Goal: Find contact information: Find contact information

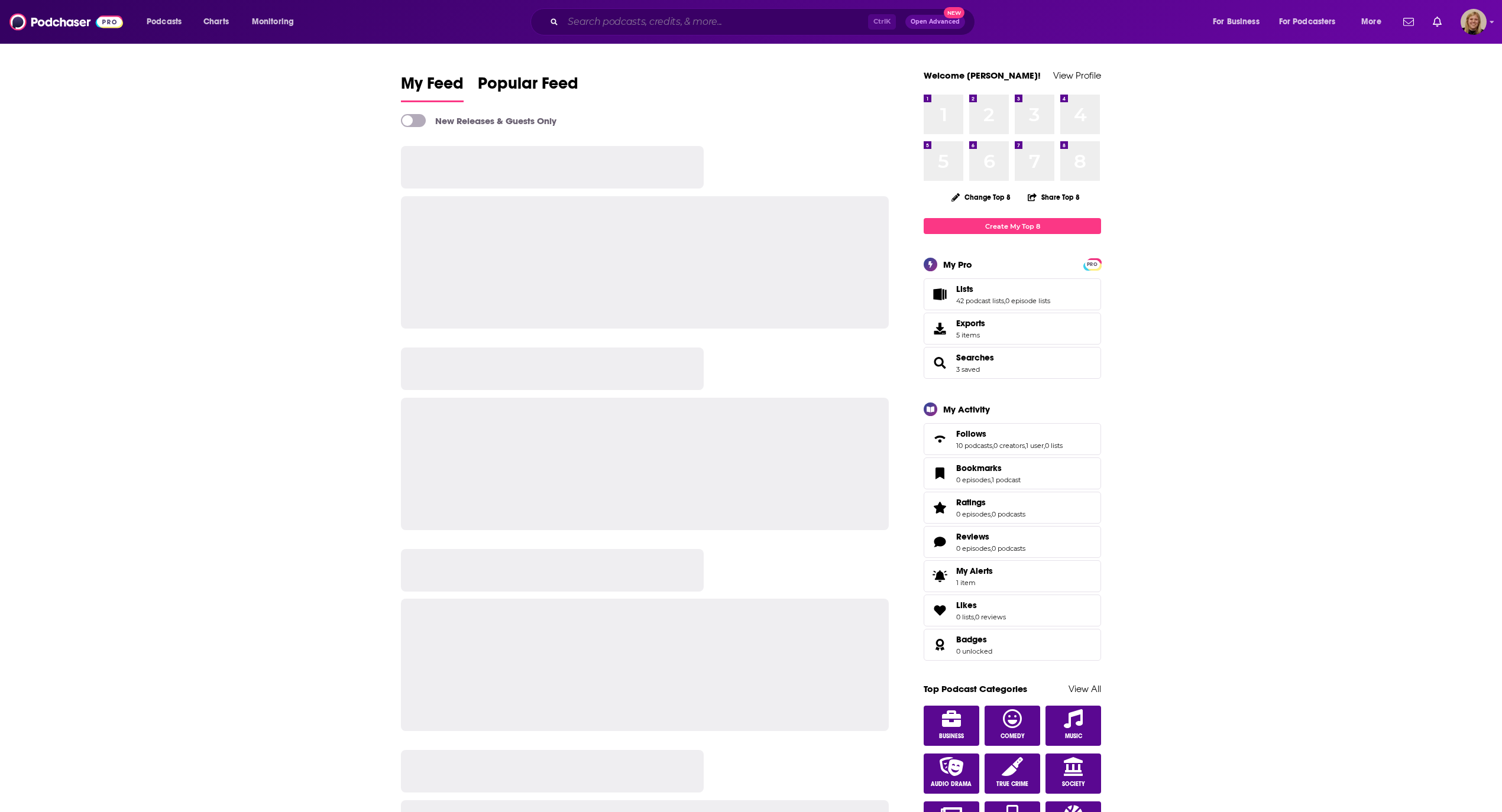
click at [696, 21] on input "Search podcasts, credits, & more..." at bounding box center [715, 22] width 305 height 19
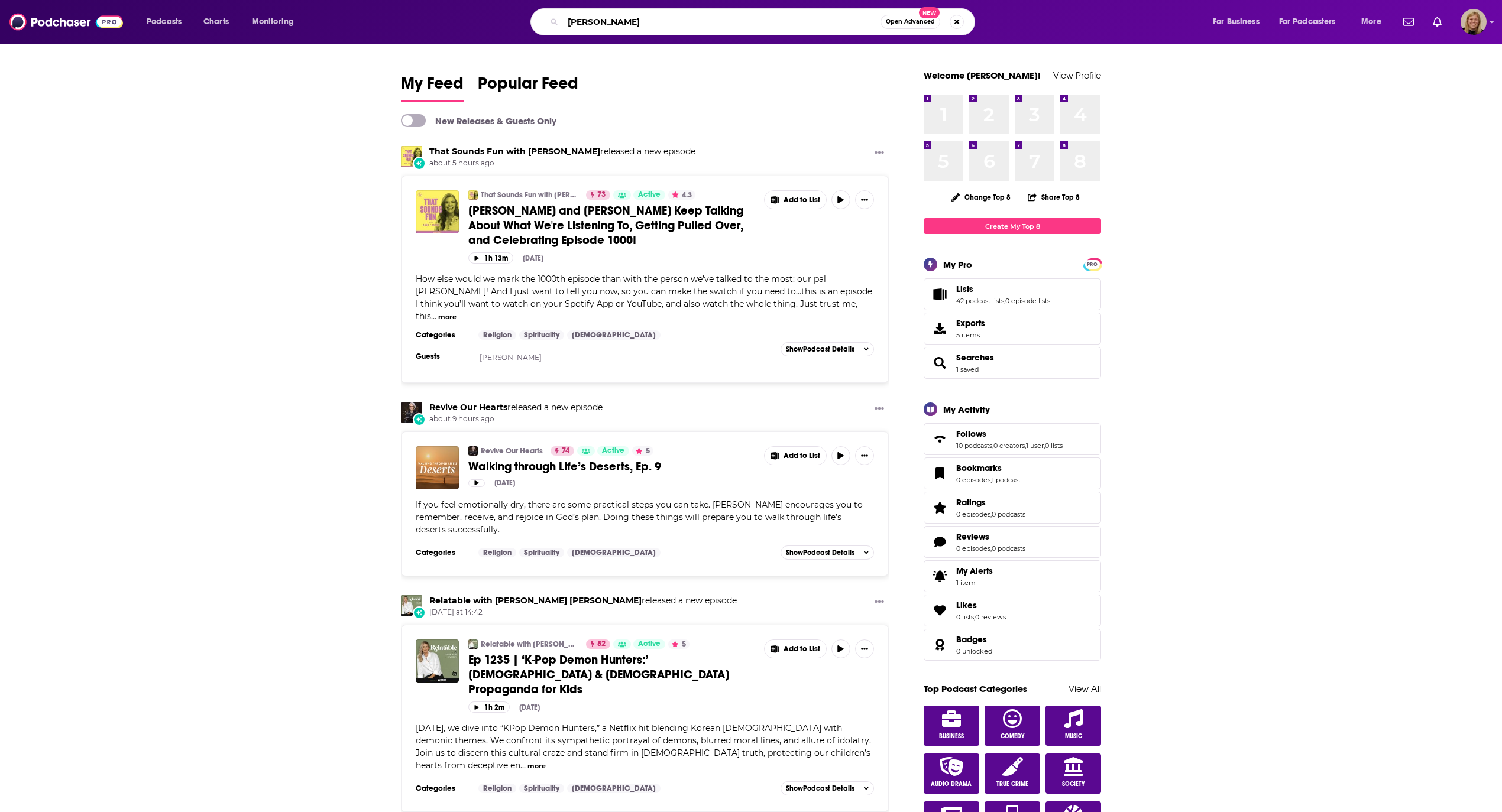
type input "[PERSON_NAME]"
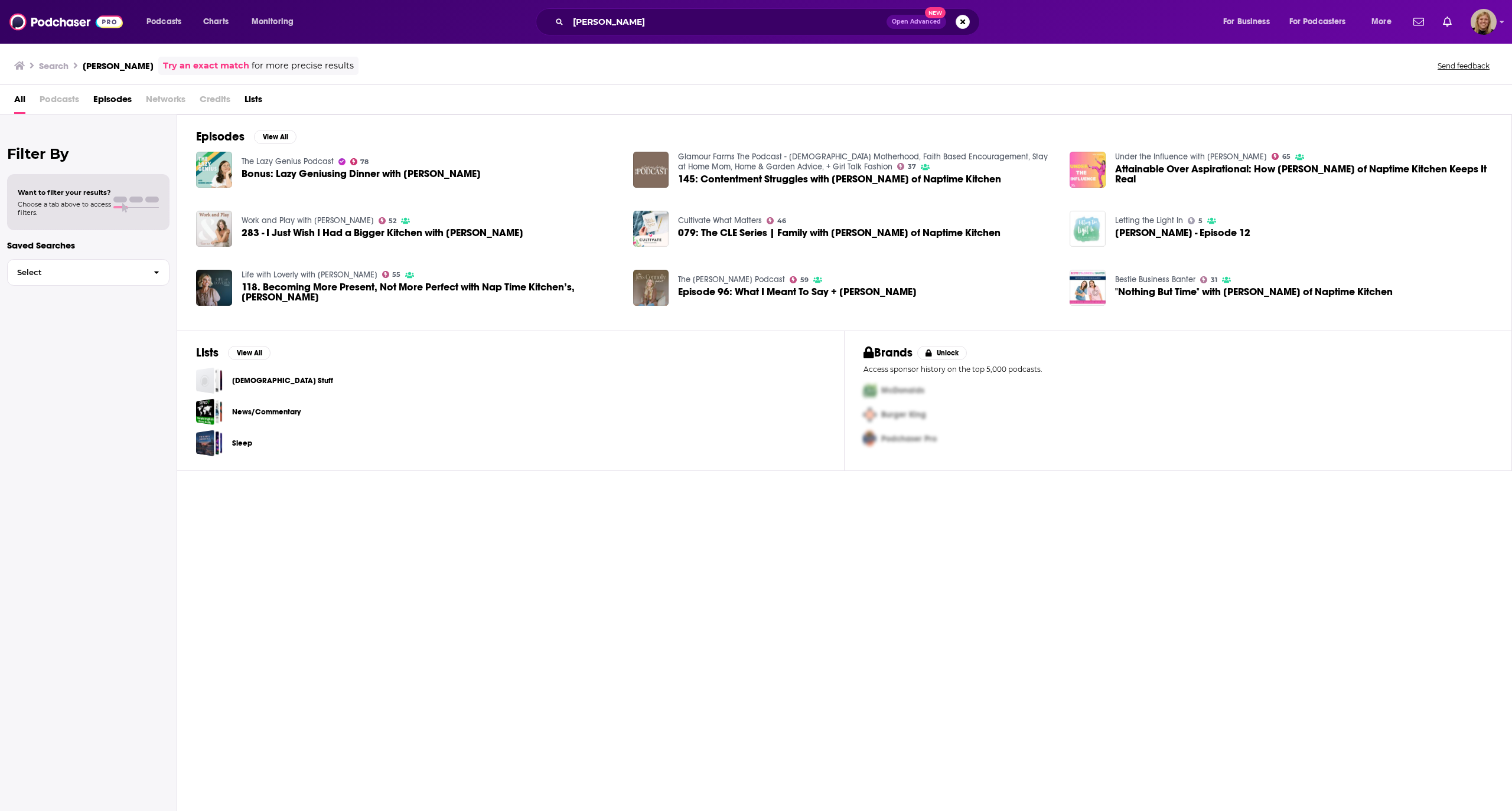
click at [108, 98] on span "Episodes" at bounding box center [112, 102] width 38 height 25
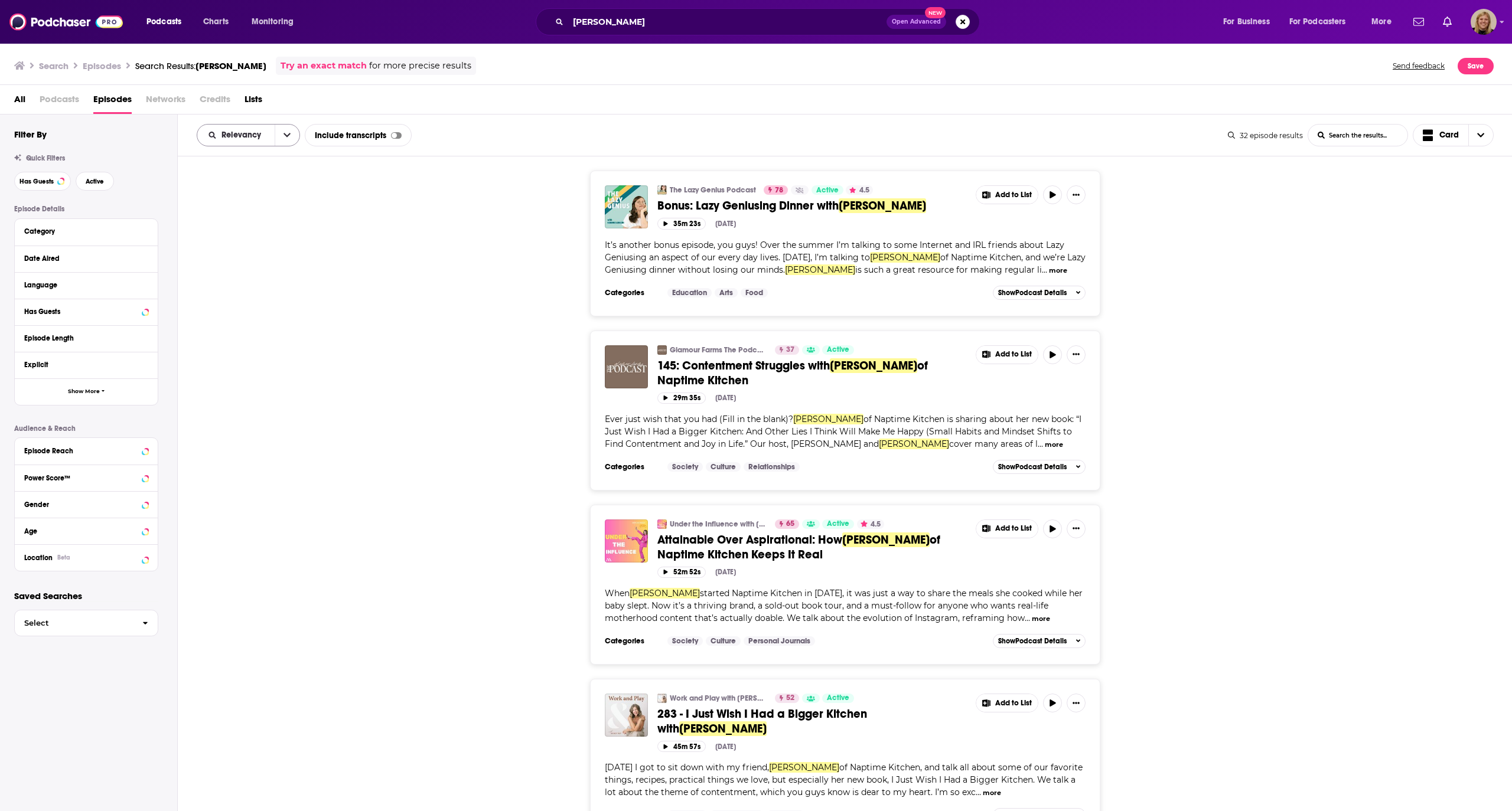
click at [289, 135] on icon "open menu" at bounding box center [287, 135] width 7 height 4
click at [237, 211] on div "New" at bounding box center [249, 216] width 104 height 20
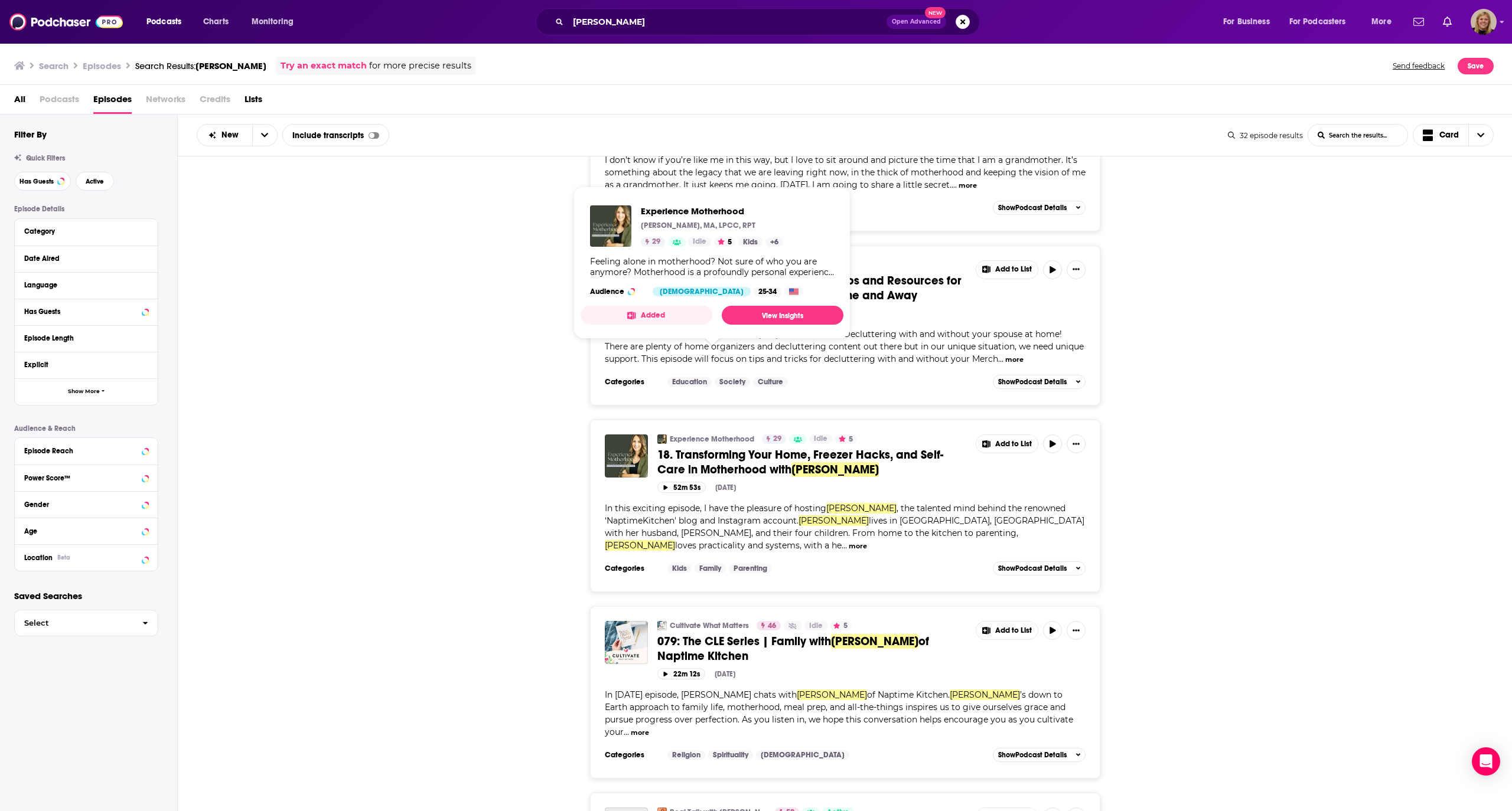
scroll to position [2283, 0]
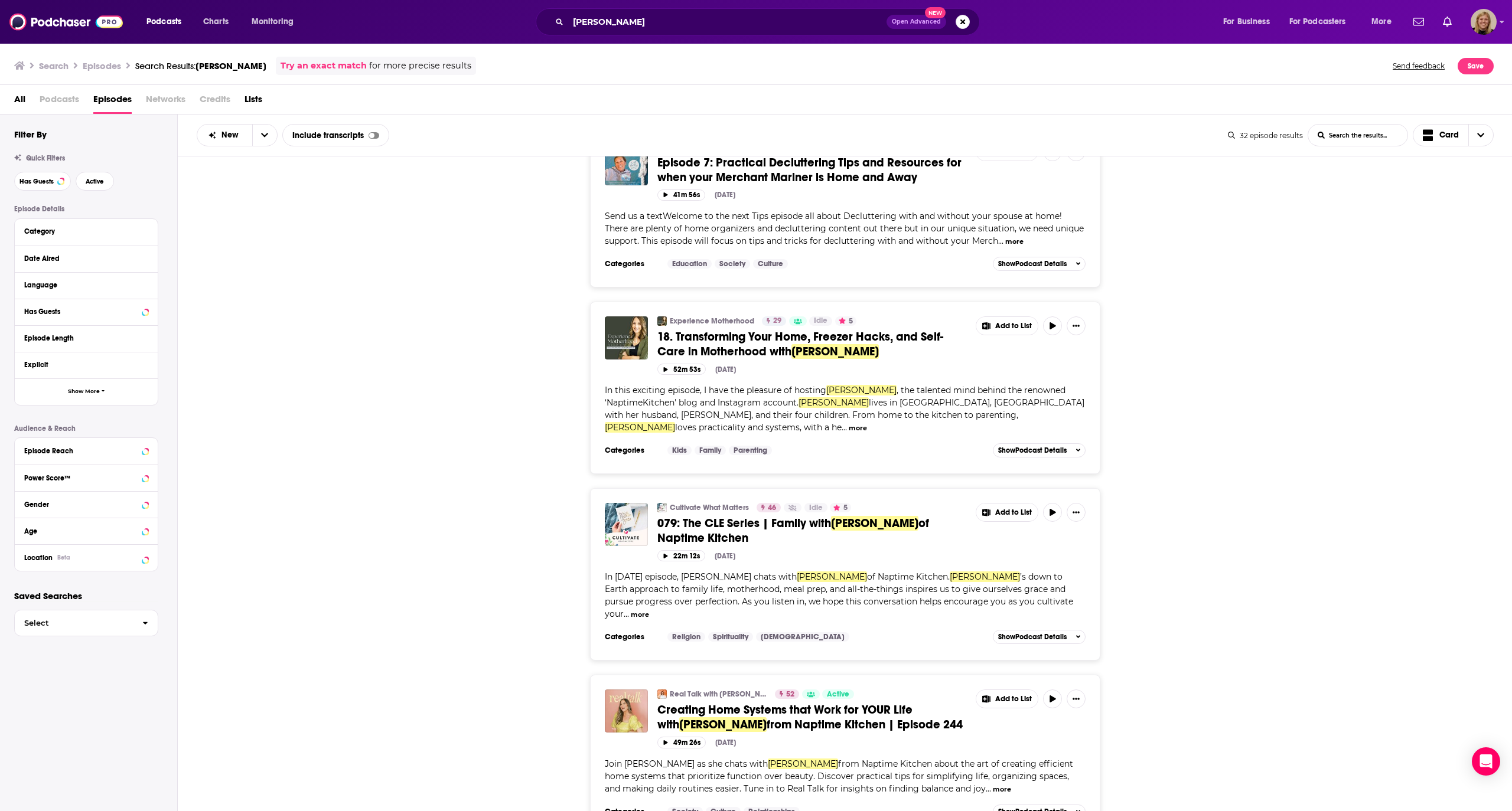
click at [1227, 489] on div "Cultivate What Matters 46 Idle 5 079: The CLE Series | Family with [PERSON_NAME…" at bounding box center [844, 574] width 1335 height 172
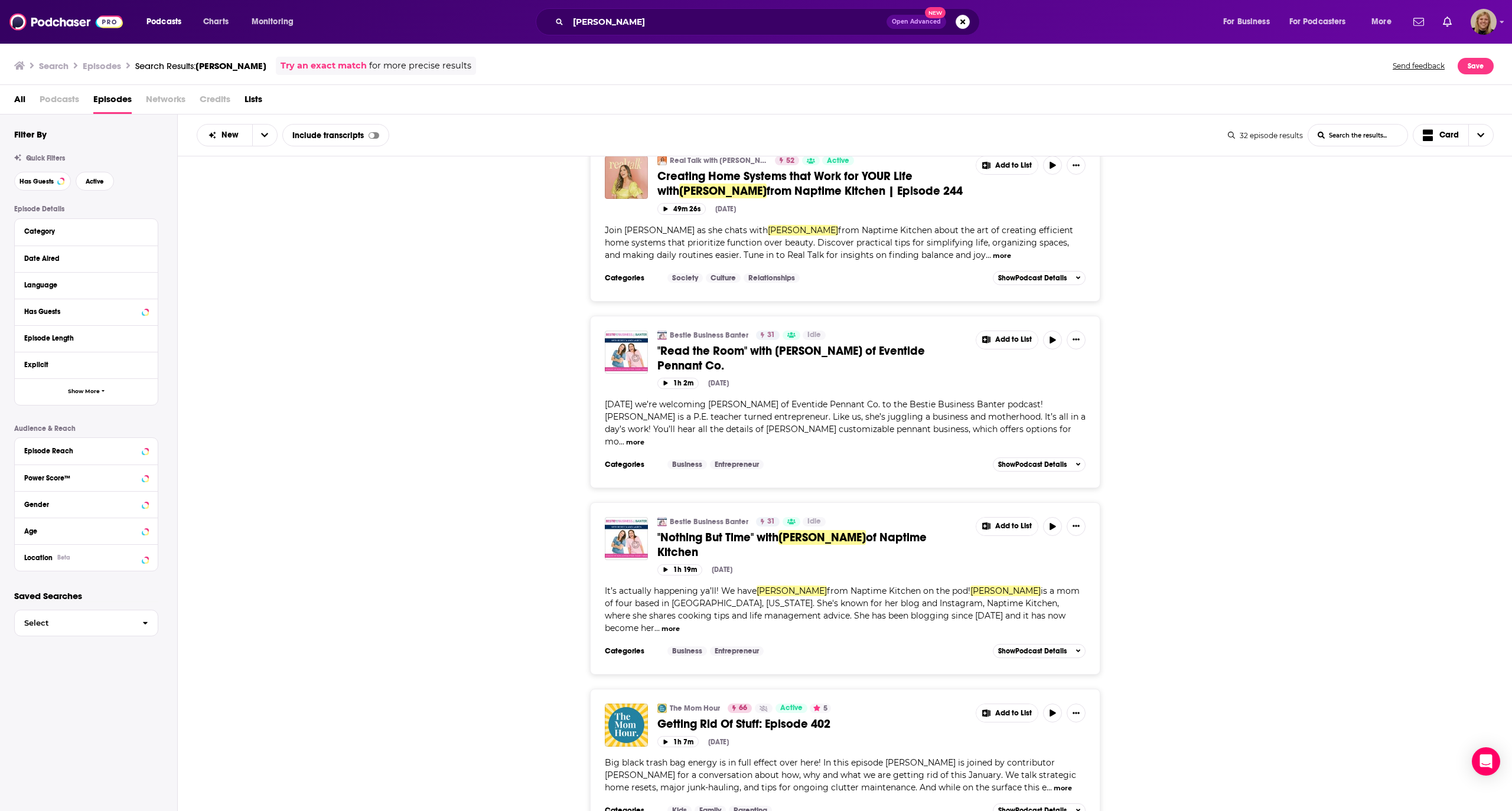
scroll to position [2834, 0]
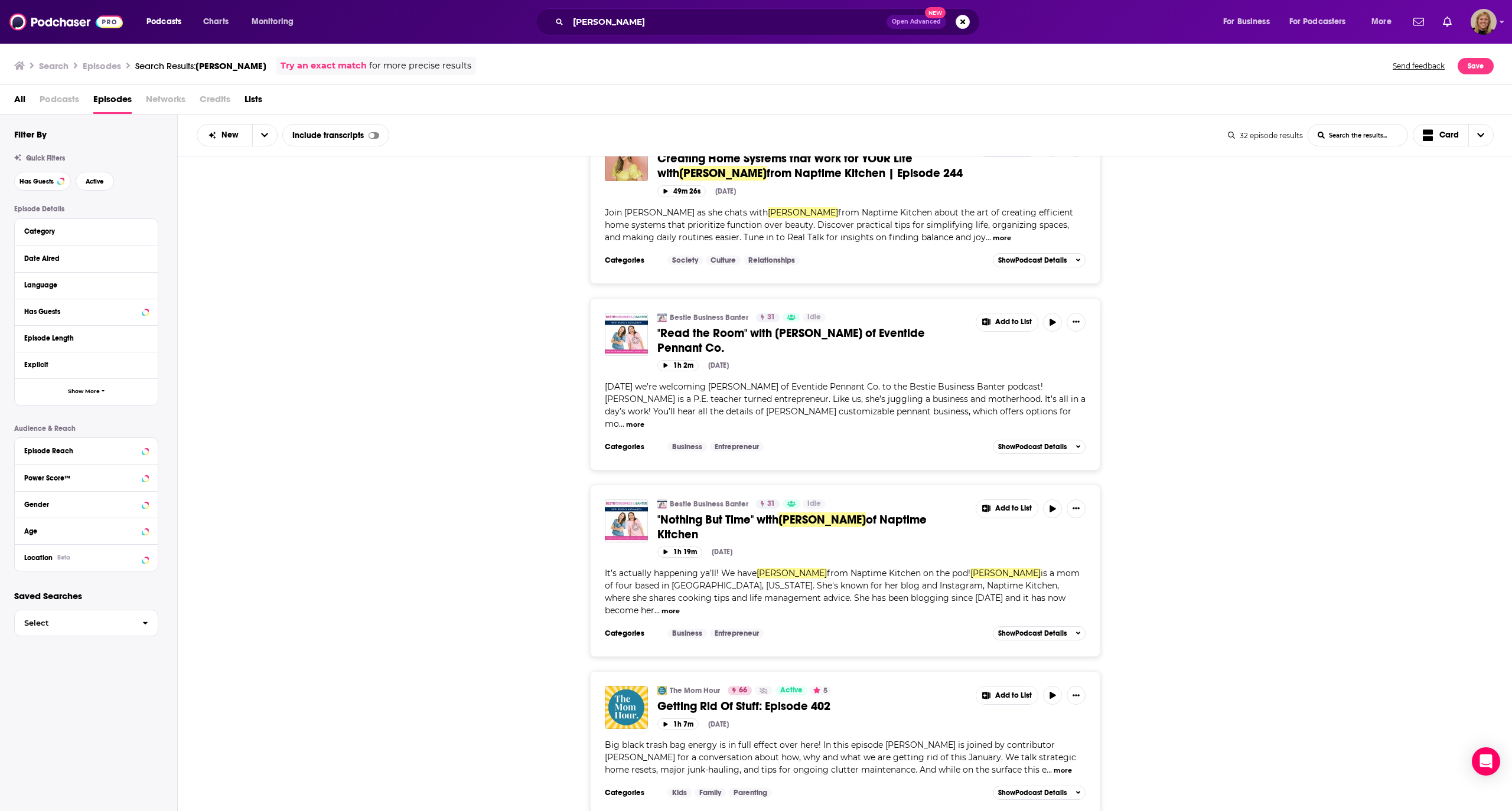
click at [1054, 766] on button "more" at bounding box center [1063, 771] width 19 height 10
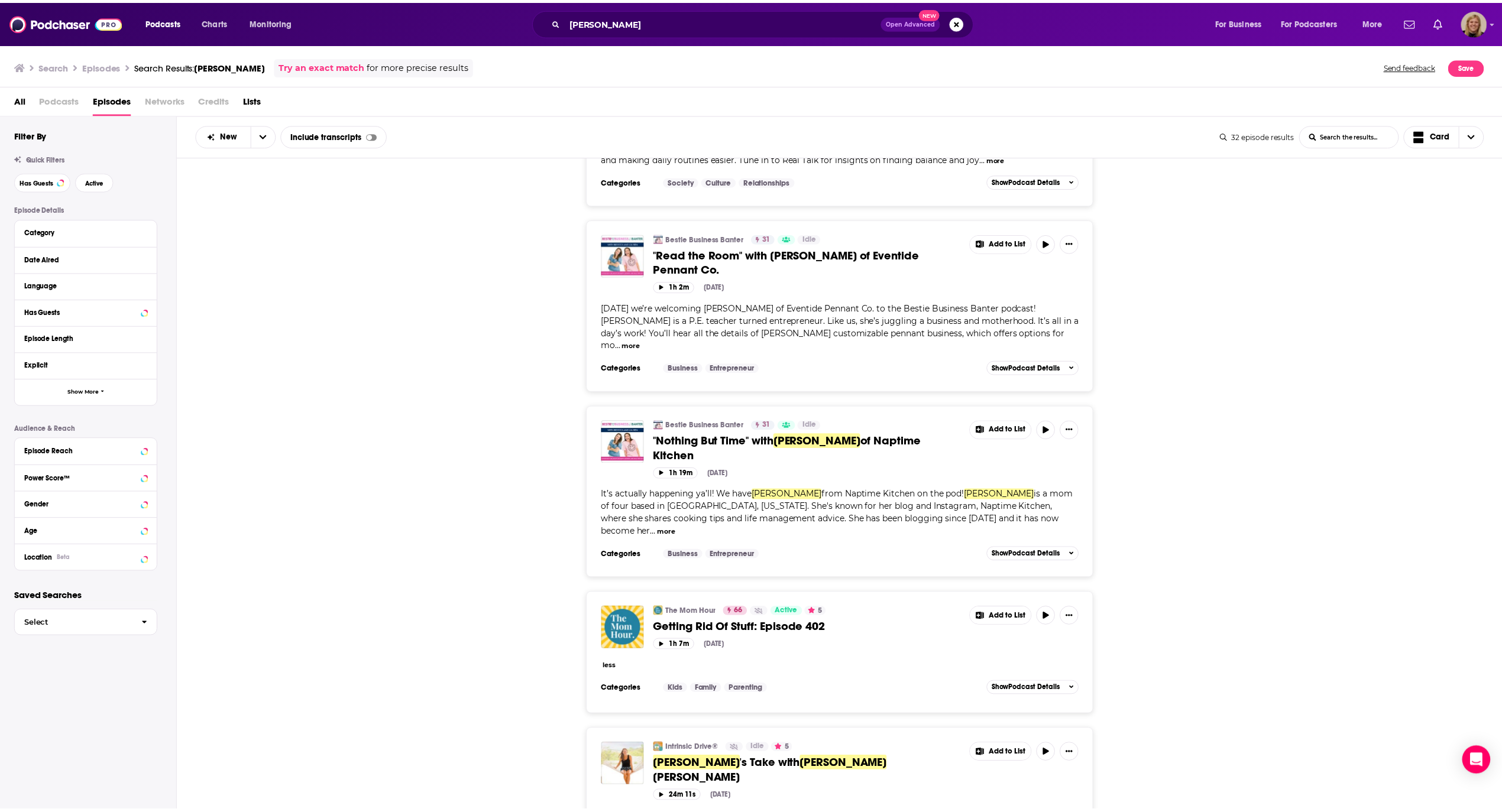
scroll to position [2995, 0]
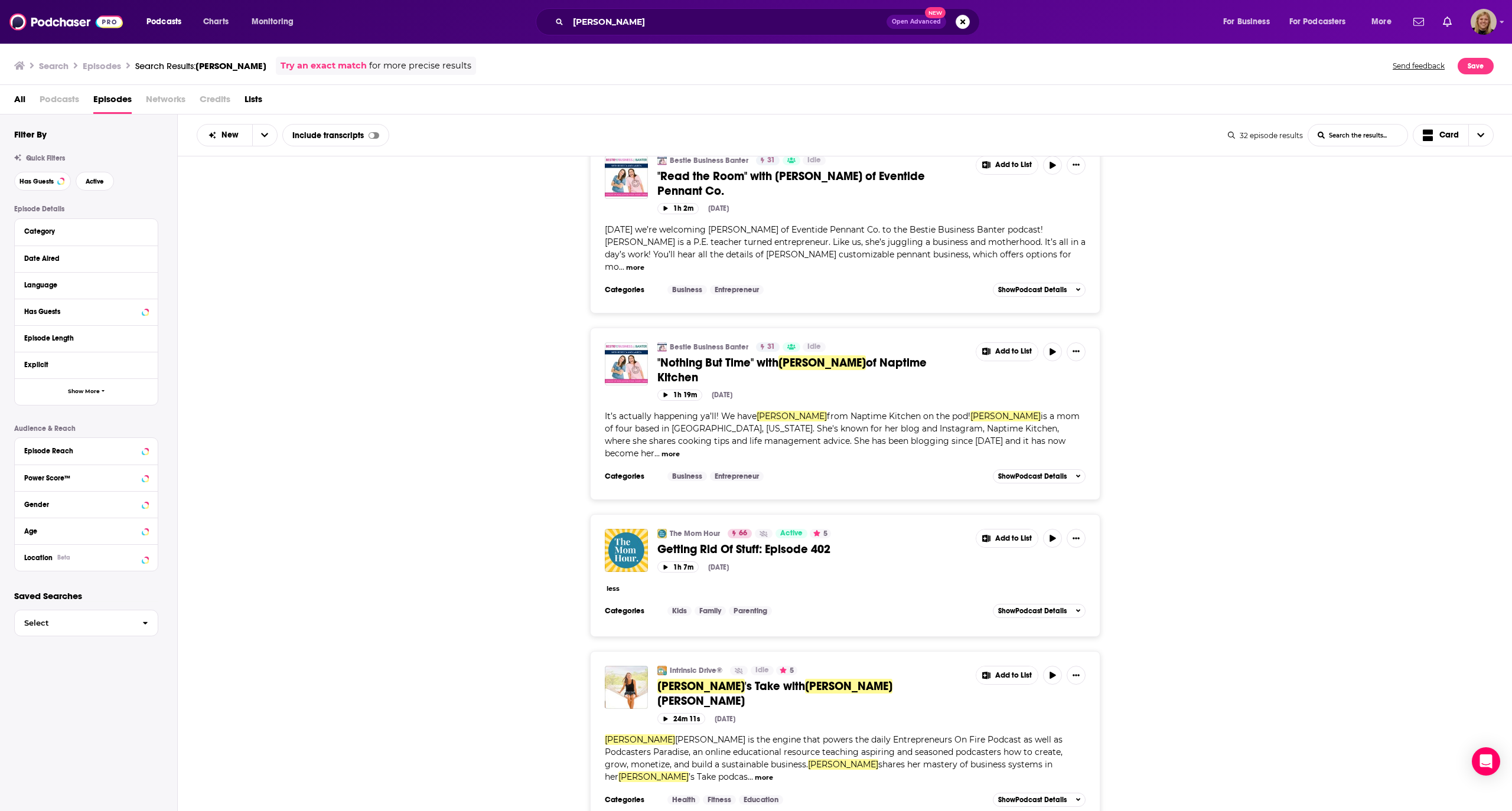
click at [769, 542] on span "Getting Rid Of Stuff: Episode 402" at bounding box center [744, 549] width 173 height 14
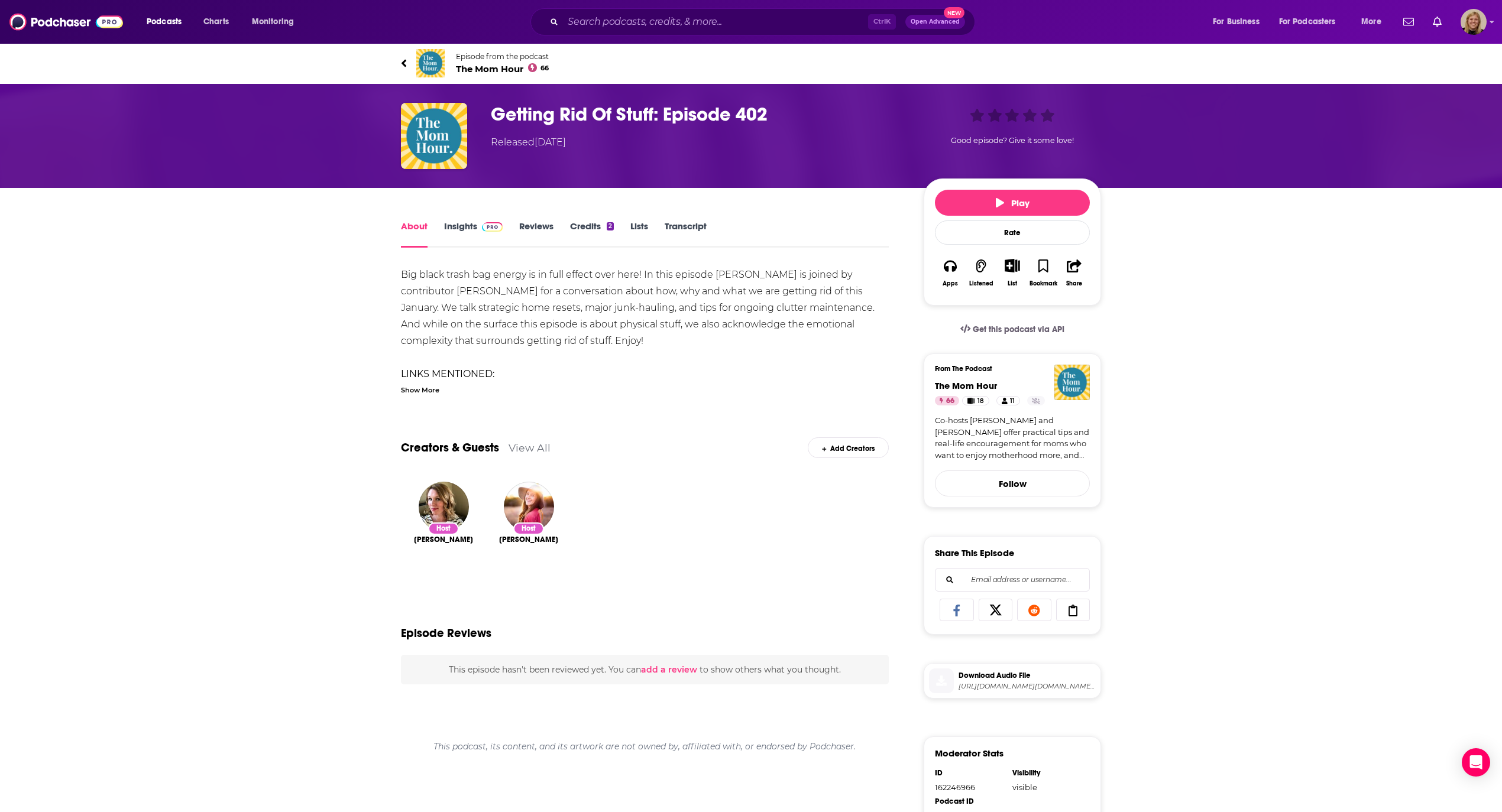
click at [421, 388] on div "Show More" at bounding box center [420, 389] width 38 height 11
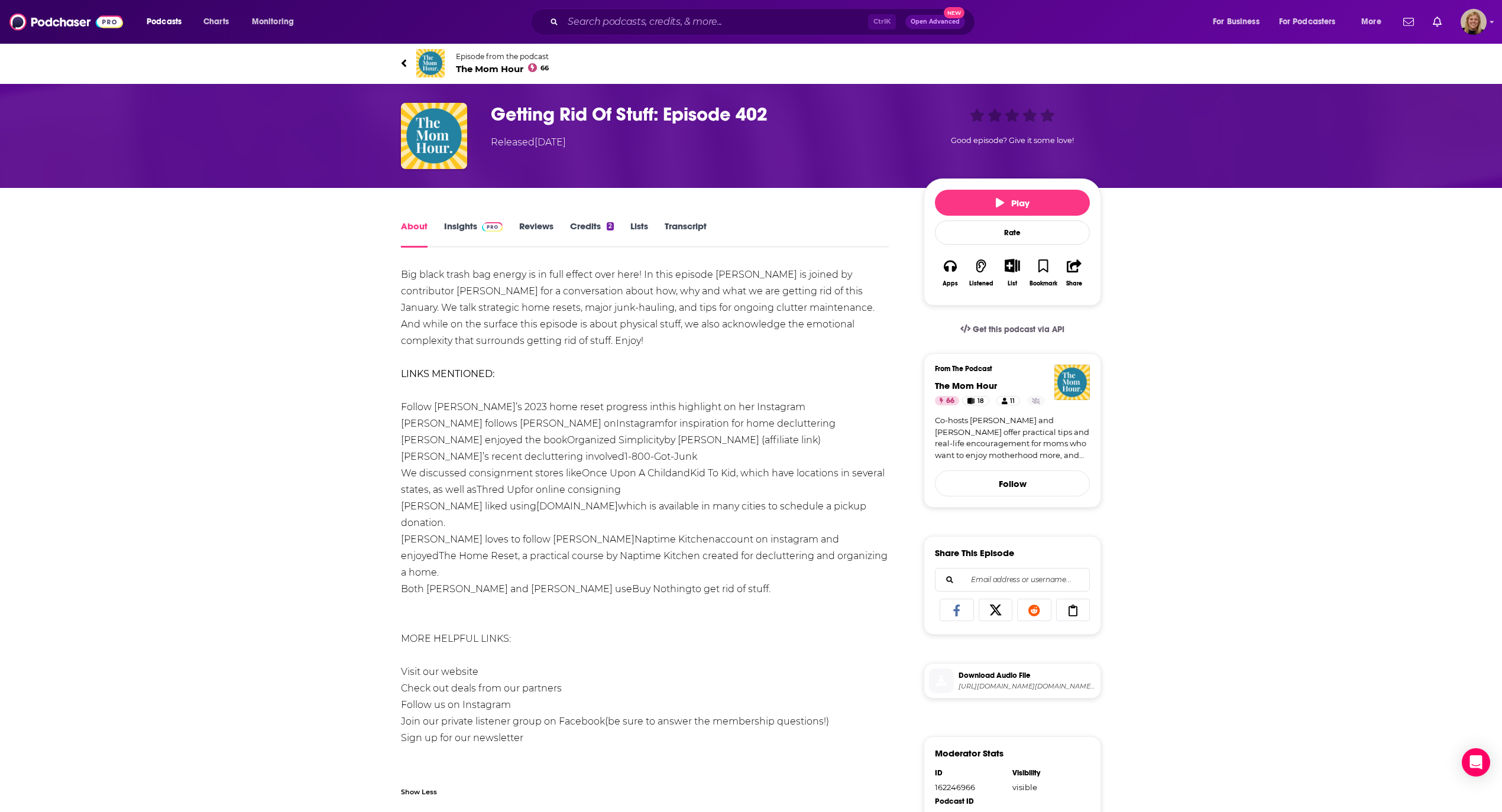
click at [461, 224] on link "Insights" at bounding box center [473, 234] width 59 height 27
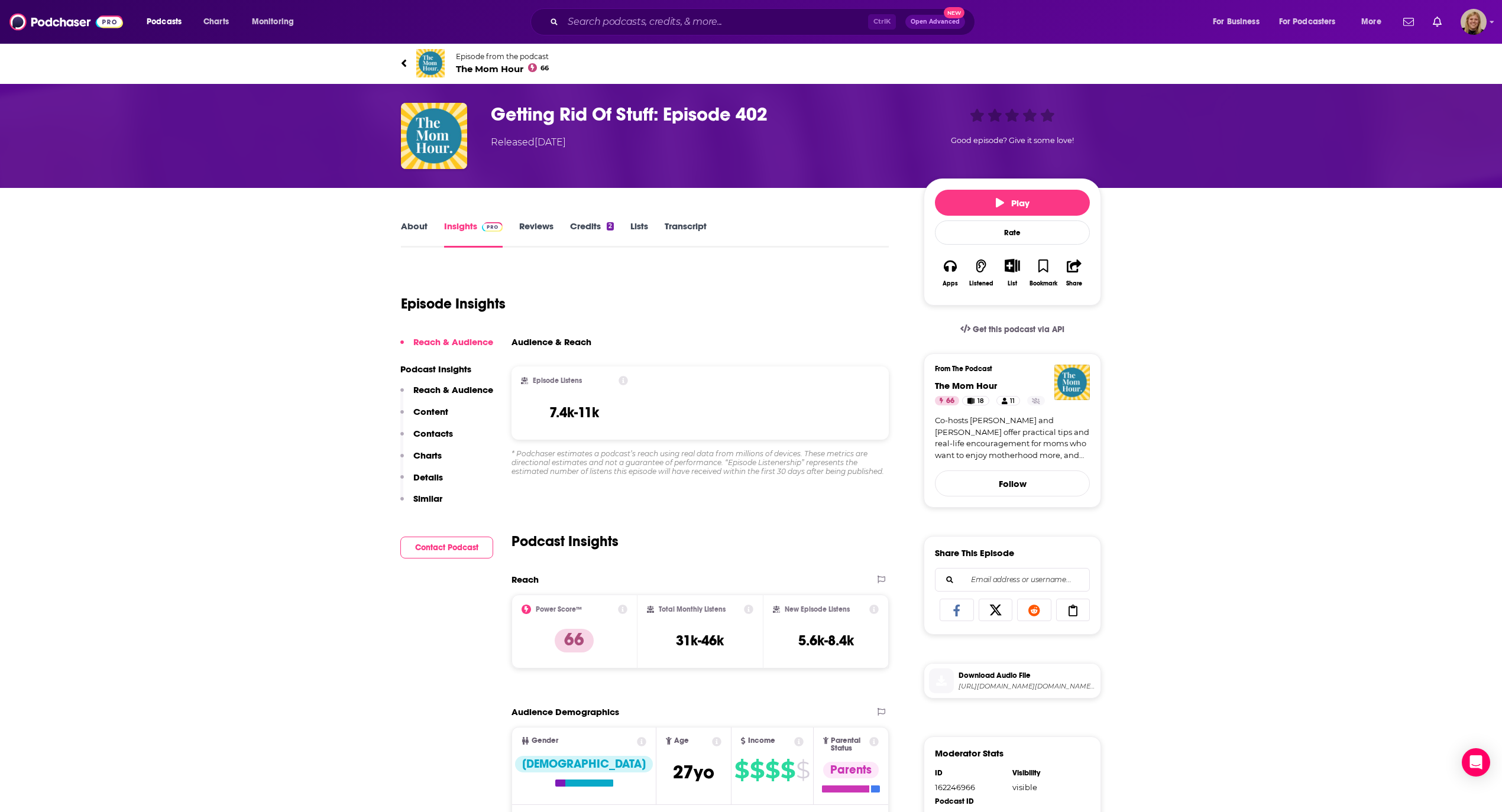
click at [460, 60] on span "Episode from the podcast" at bounding box center [502, 56] width 93 height 8
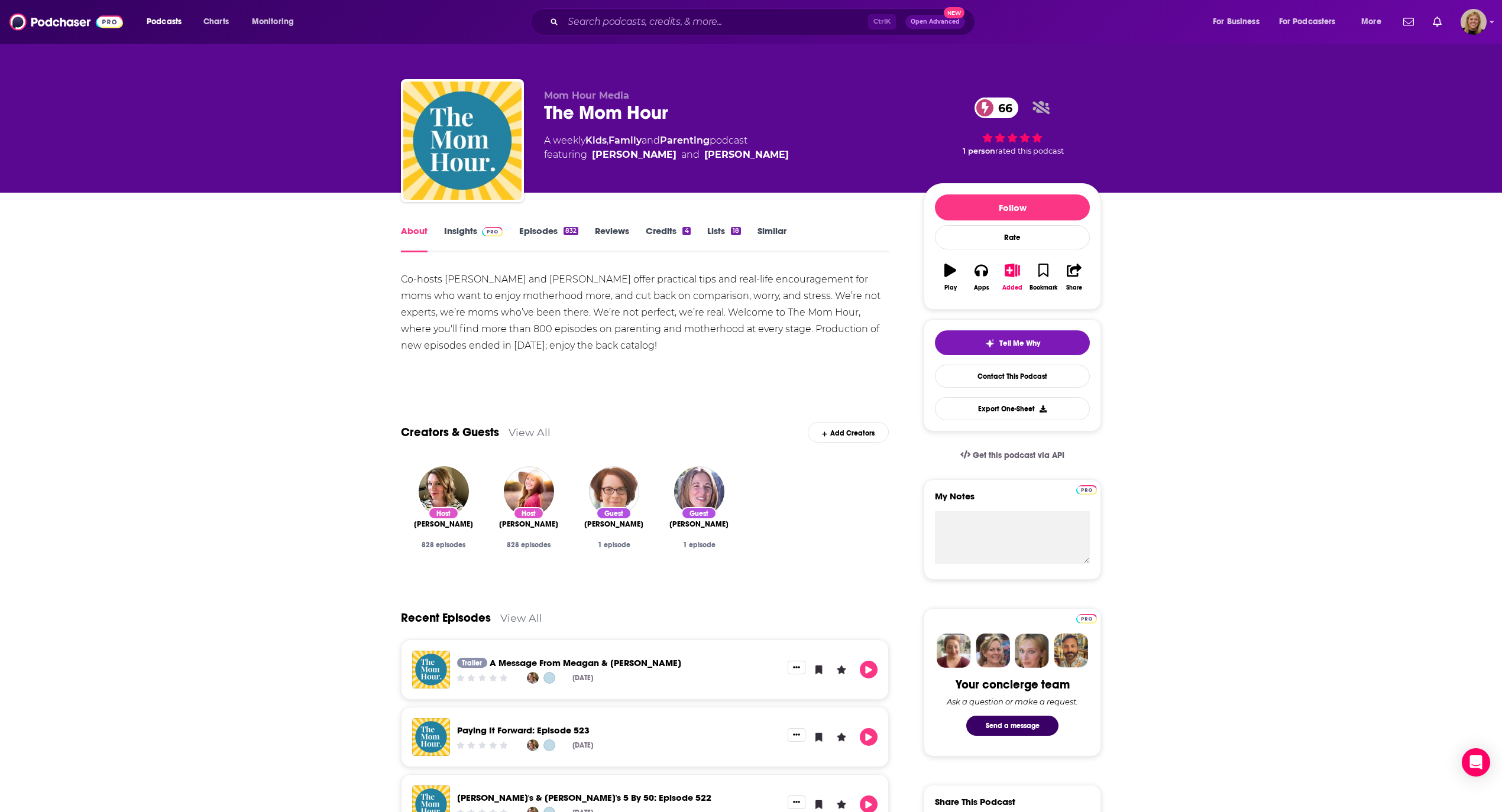
click at [469, 234] on link "Insights" at bounding box center [473, 239] width 59 height 27
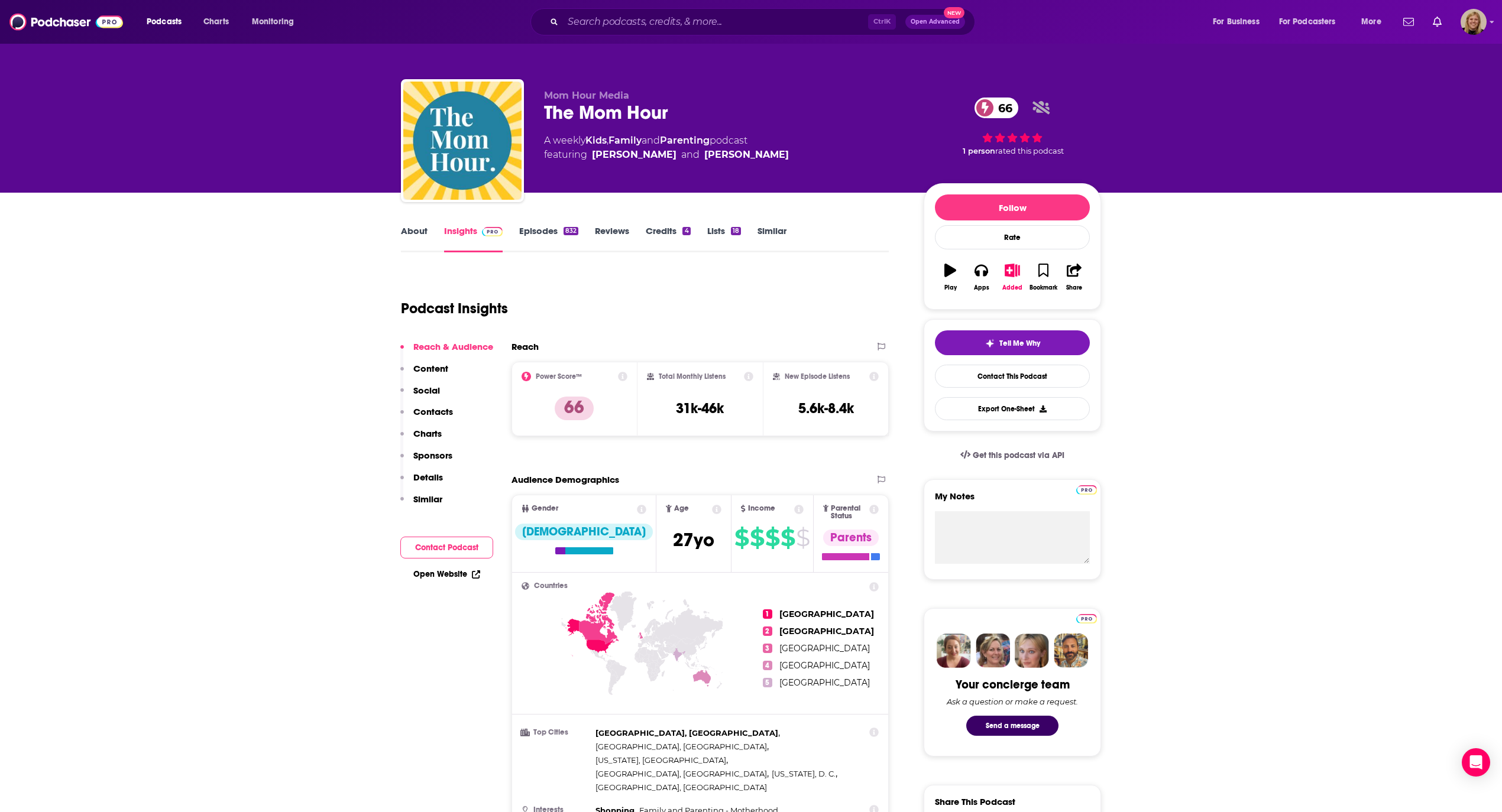
click at [456, 544] on button "Contact Podcast" at bounding box center [446, 548] width 93 height 22
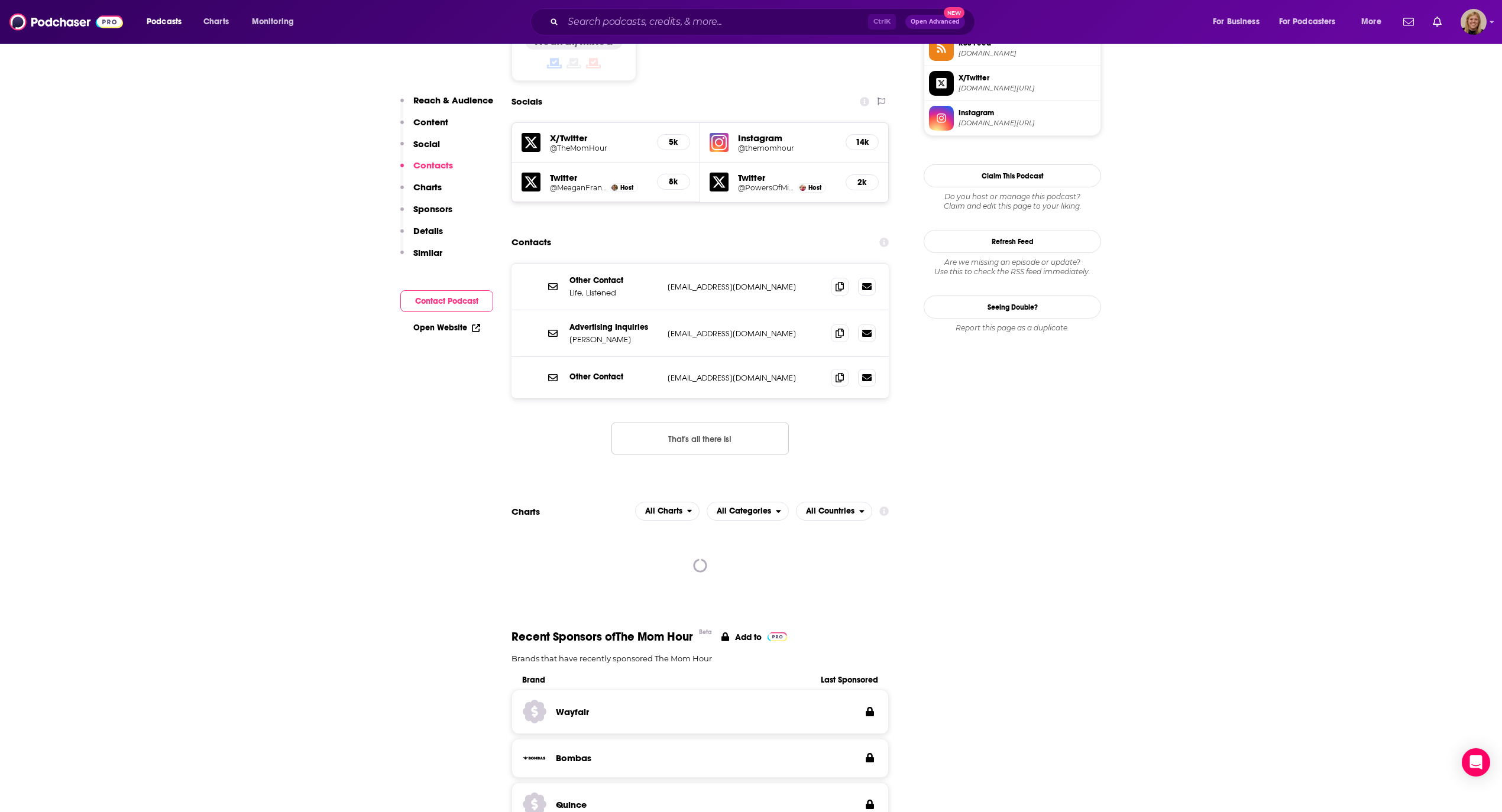
scroll to position [1028, 0]
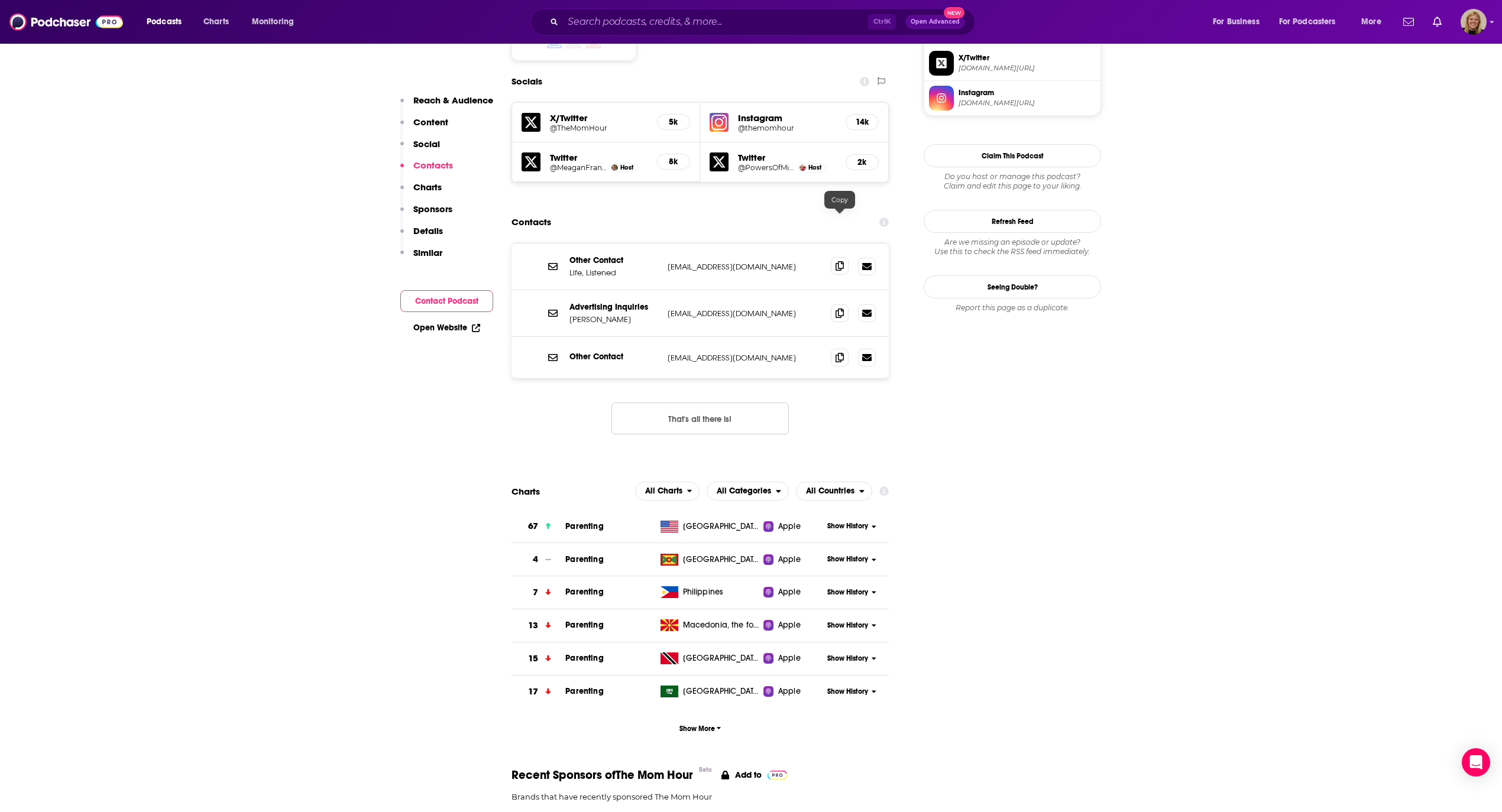
click at [840, 262] on icon at bounding box center [839, 266] width 8 height 9
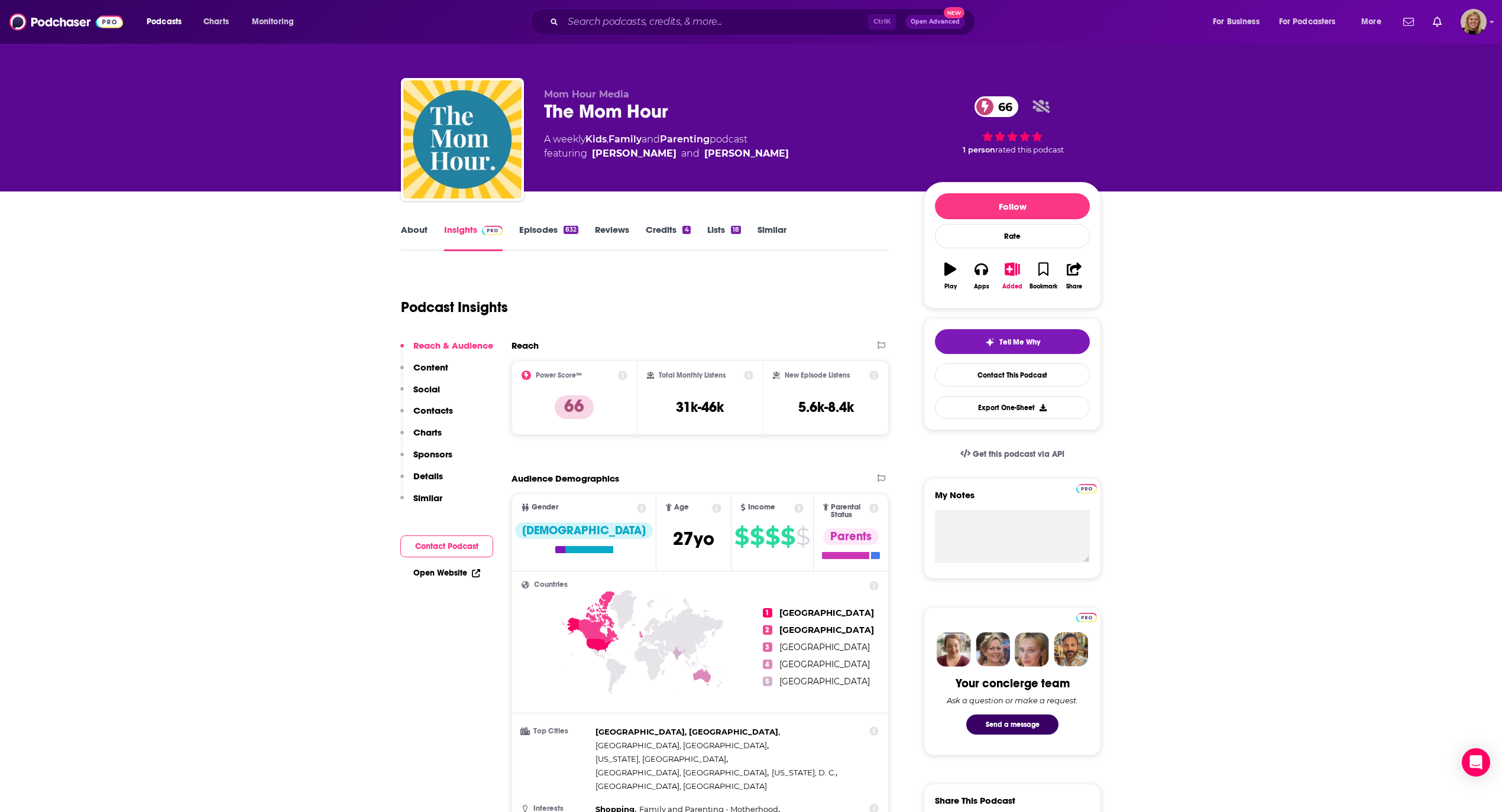
scroll to position [0, 0]
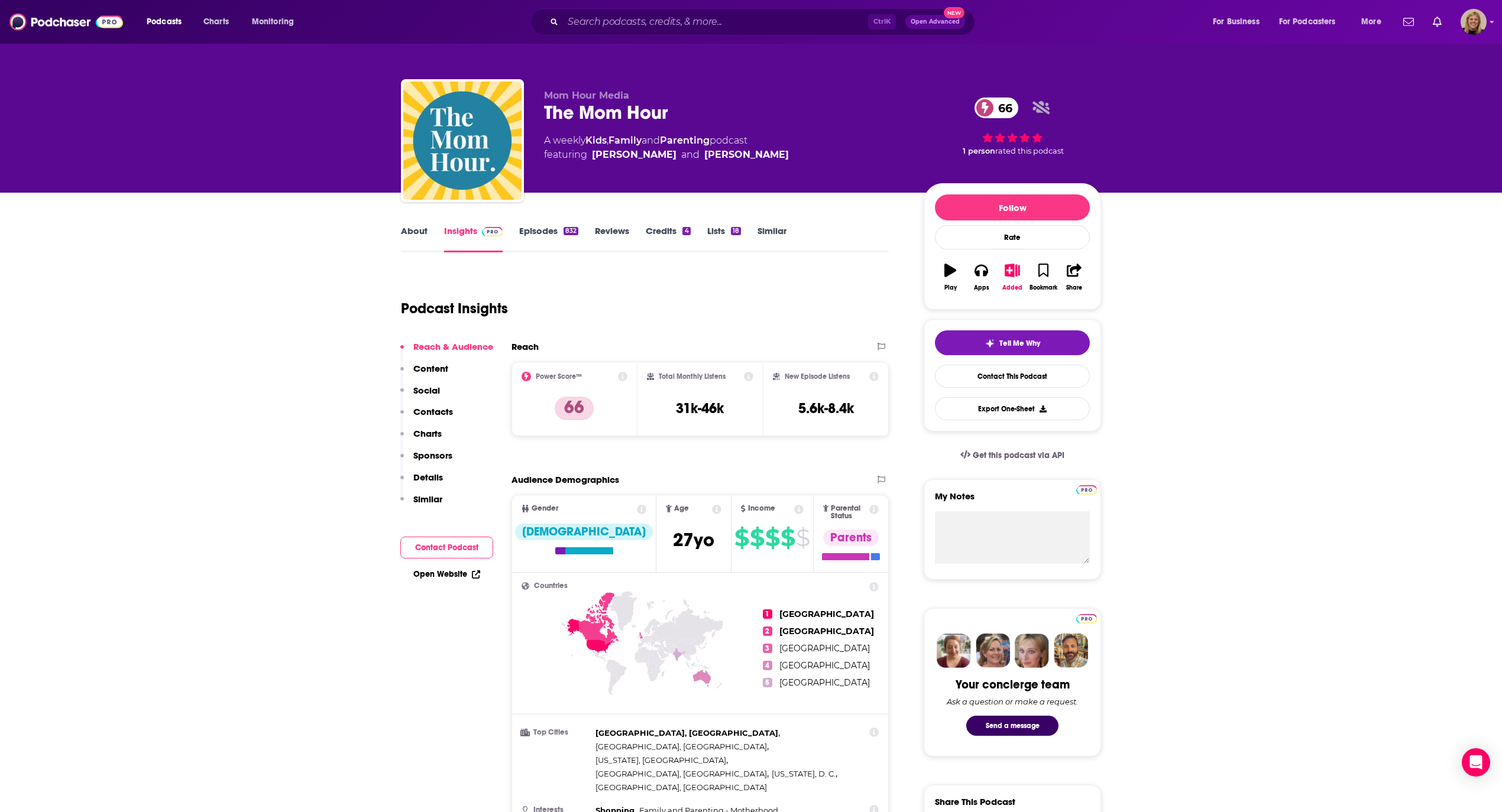
click at [410, 232] on link "About" at bounding box center [414, 239] width 26 height 27
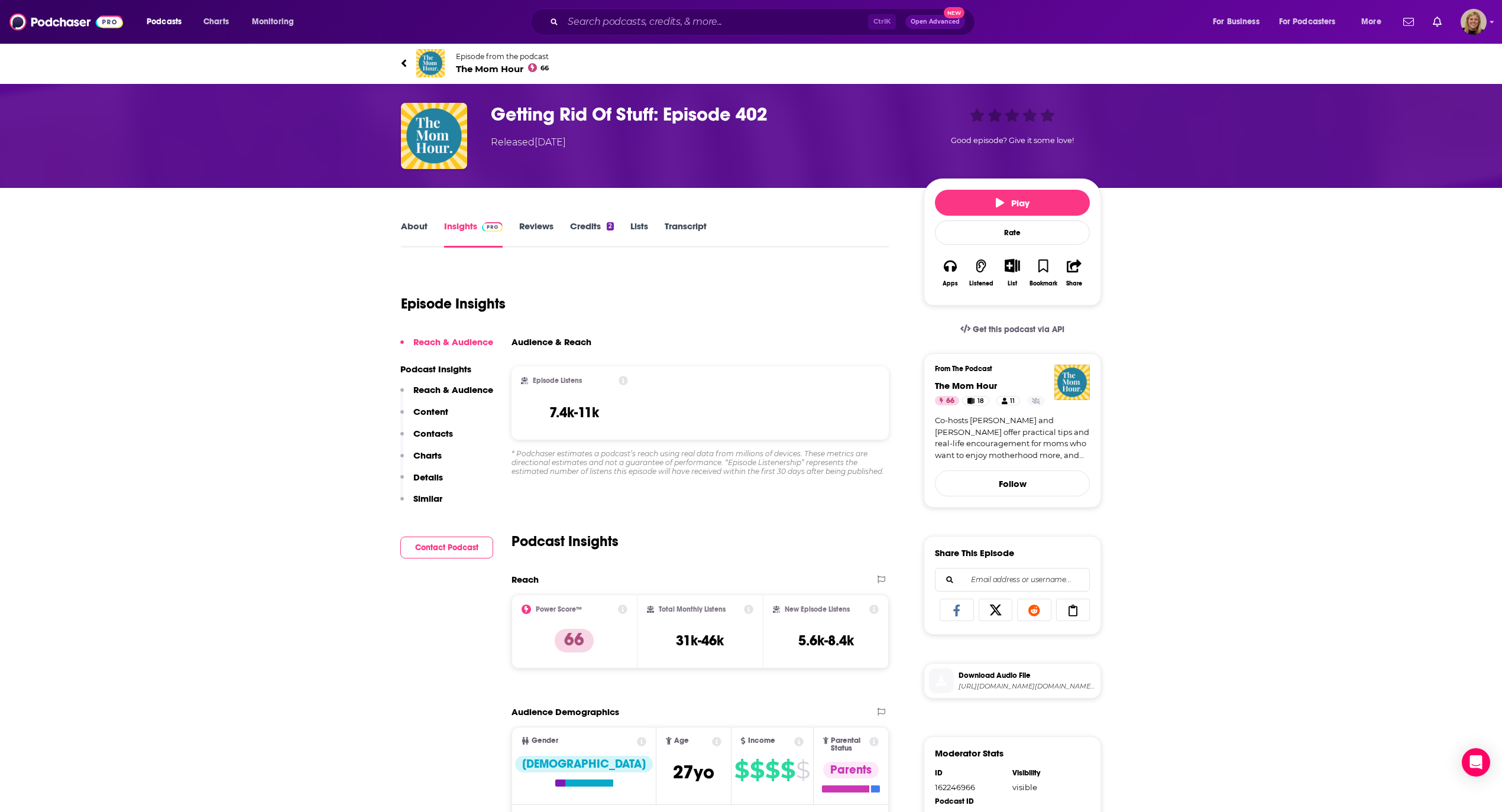
click at [420, 233] on link "About" at bounding box center [414, 234] width 26 height 27
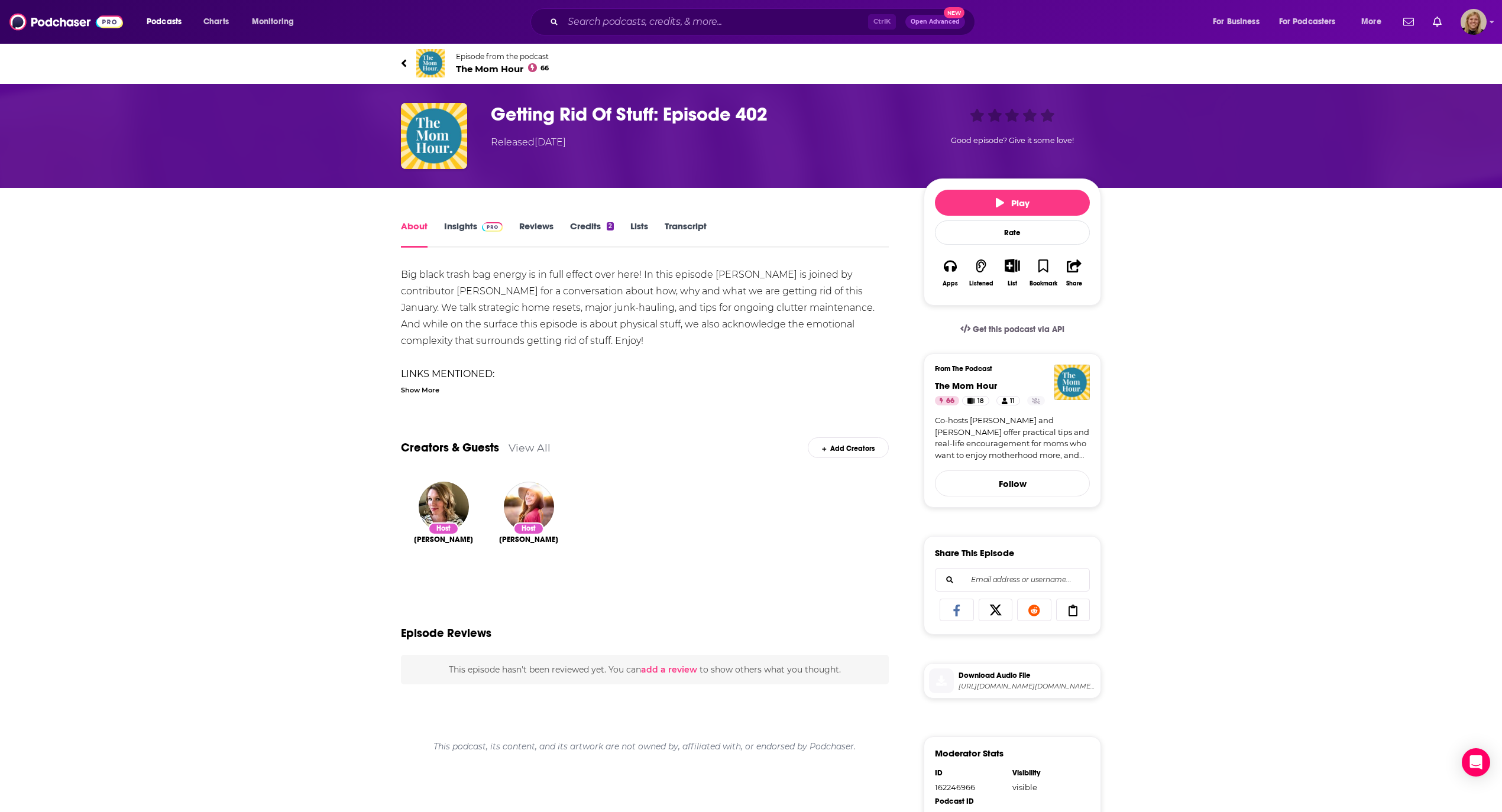
click at [415, 389] on div "Show More" at bounding box center [420, 389] width 38 height 11
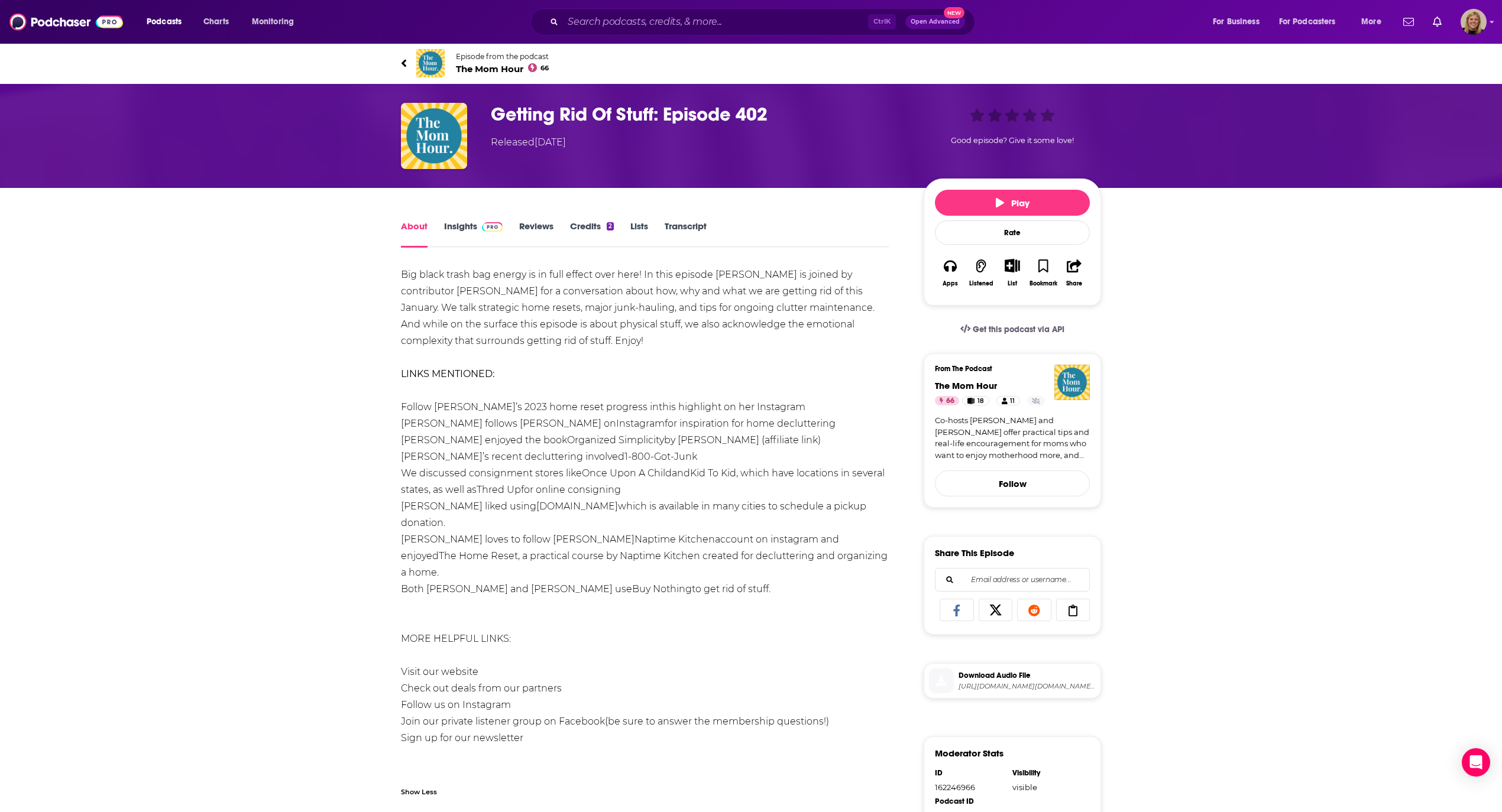
click at [466, 55] on span "Episode from the podcast" at bounding box center [502, 56] width 93 height 8
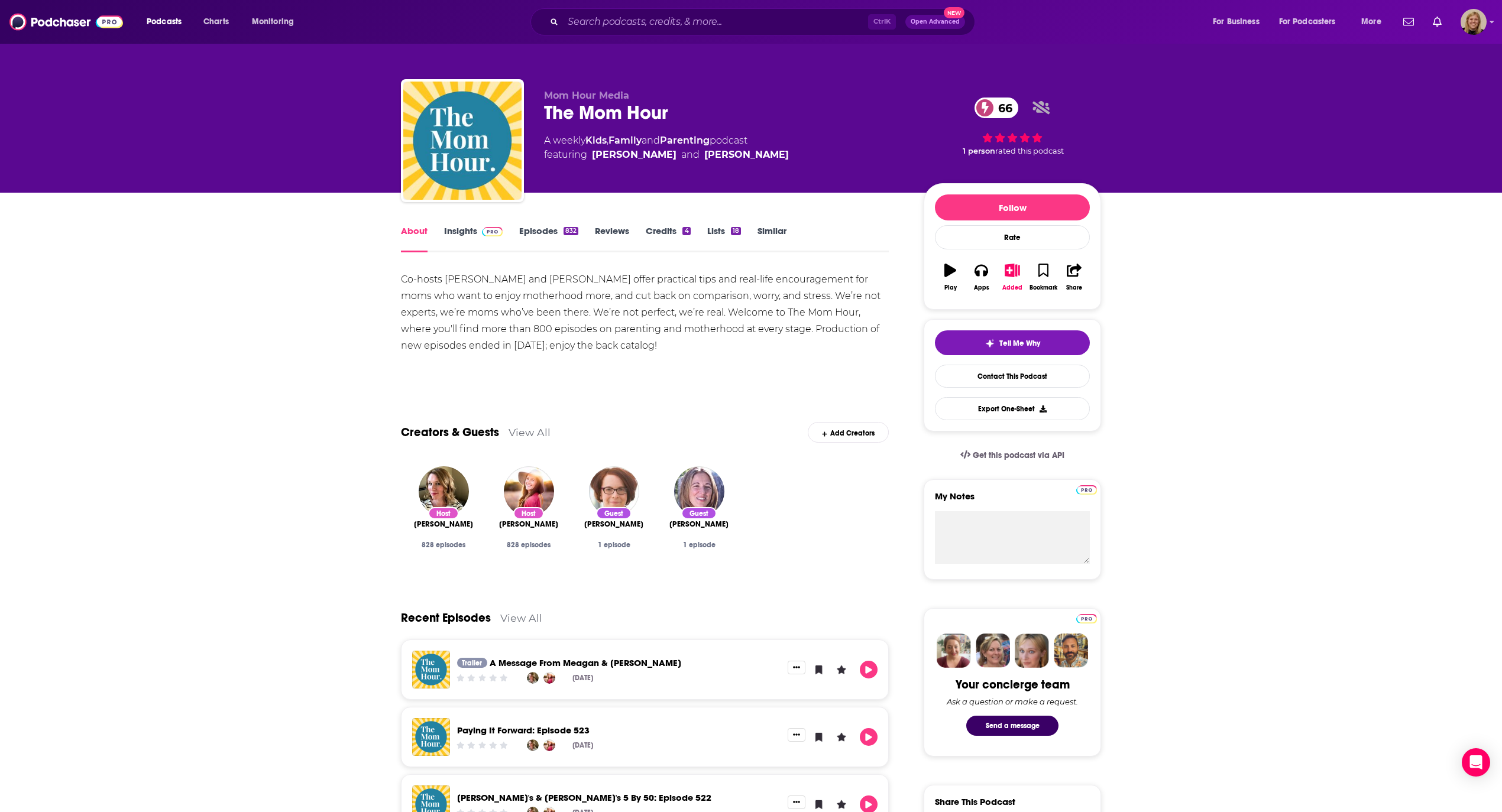
click at [528, 437] on link "View All" at bounding box center [529, 432] width 42 height 13
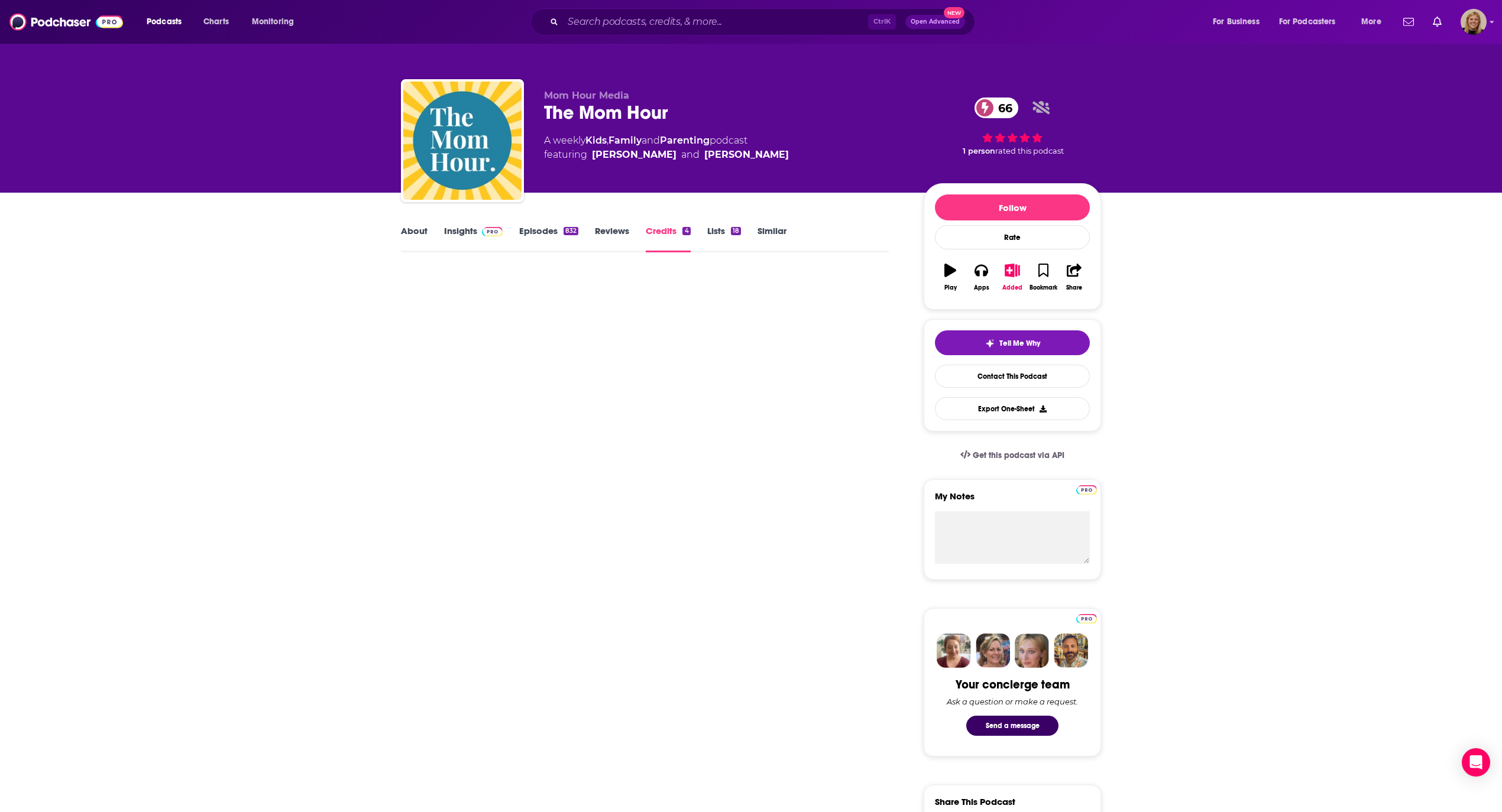
scroll to position [223, 0]
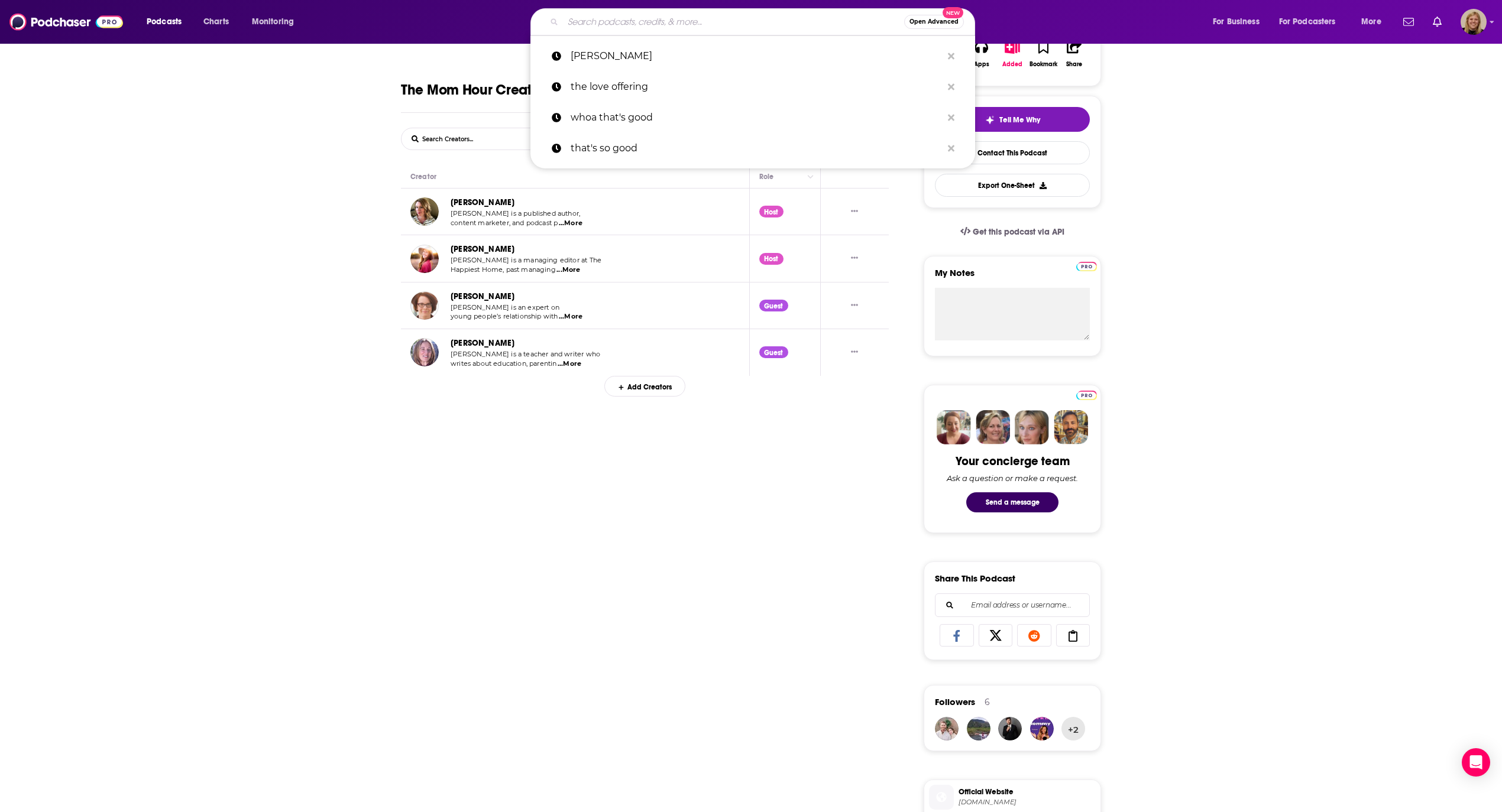
click at [642, 13] on input "Search podcasts, credits, & more..." at bounding box center [734, 22] width 342 height 19
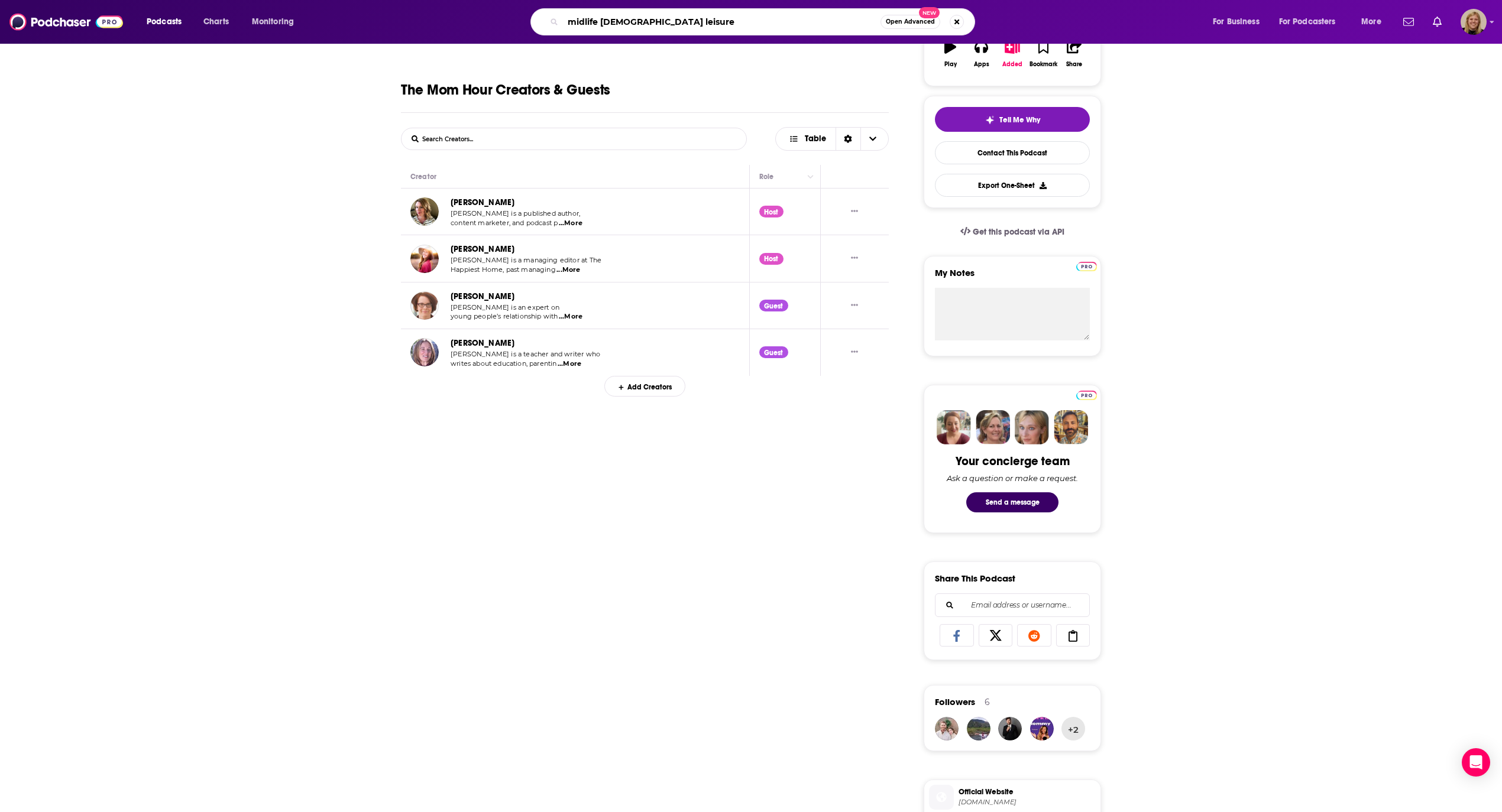
type input "midlife [DEMOGRAPHIC_DATA] leisure"
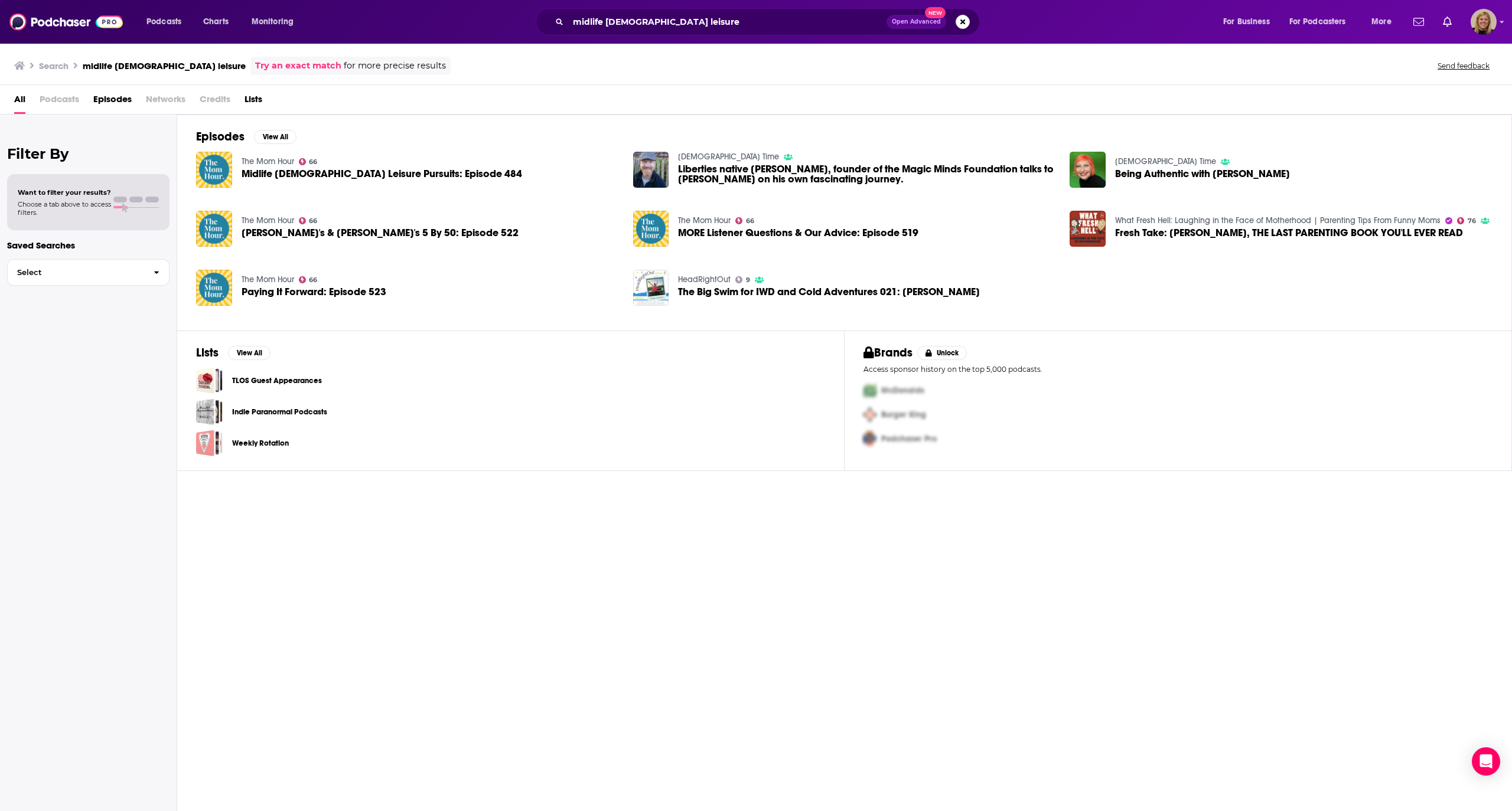
click at [266, 172] on span "Midlife [DEMOGRAPHIC_DATA] Leisure Pursuits: Episode 484" at bounding box center [382, 174] width 281 height 10
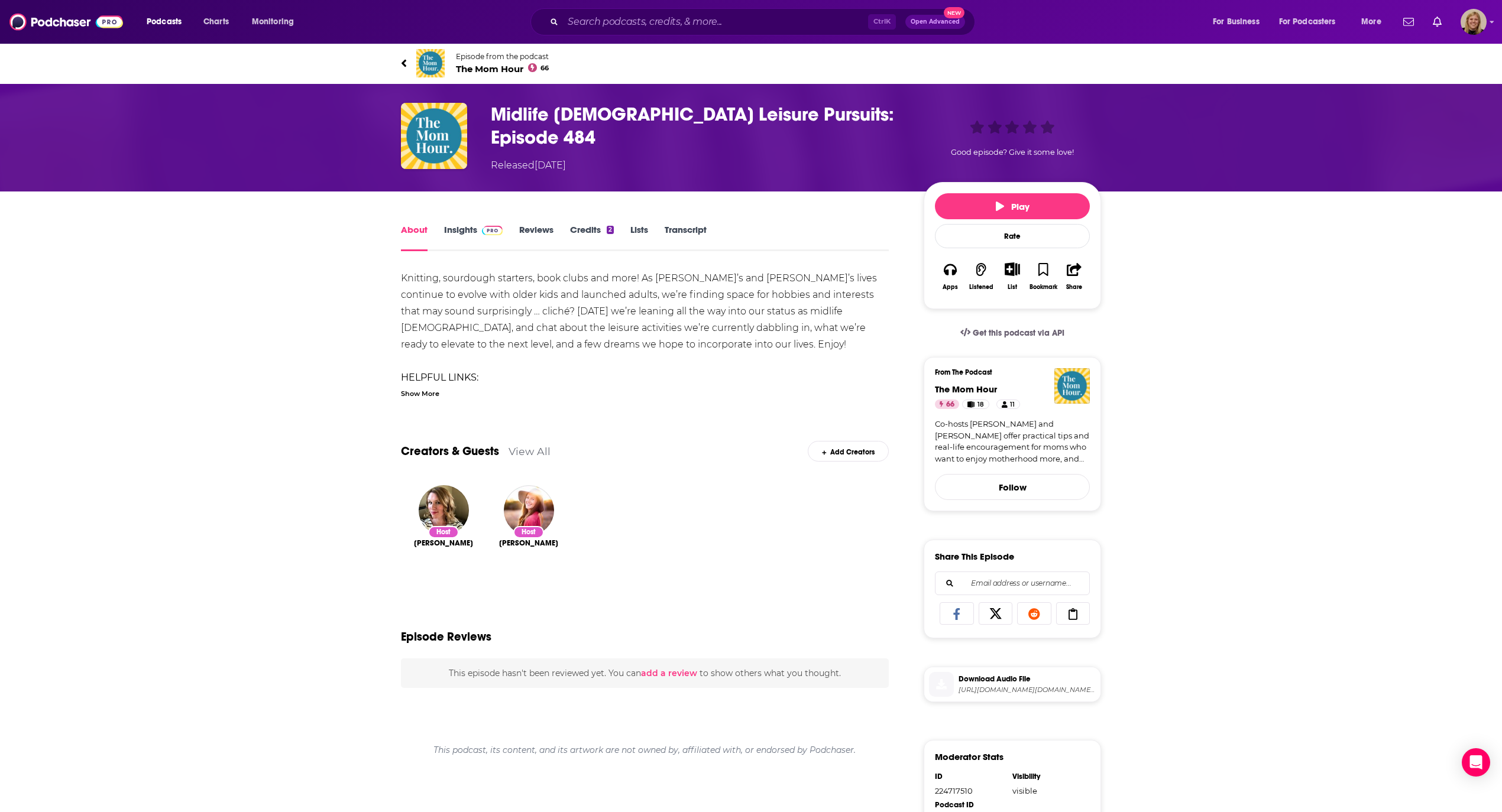
click at [726, 115] on h1 "Midlife [DEMOGRAPHIC_DATA] Leisure Pursuits: Episode 484" at bounding box center [697, 126] width 414 height 46
drag, startPoint x: 728, startPoint y: 115, endPoint x: 480, endPoint y: 114, distance: 248.0
click at [480, 114] on div "Midlife [DEMOGRAPHIC_DATA] Leisure Pursuits: Episode 484 Released [DATE] Good e…" at bounding box center [751, 138] width 700 height 70
copy h1 "Midlife [DEMOGRAPHIC_DATA] Leisure Pursuits"
click at [599, 18] on input "Search podcasts, credits, & more..." at bounding box center [715, 22] width 305 height 19
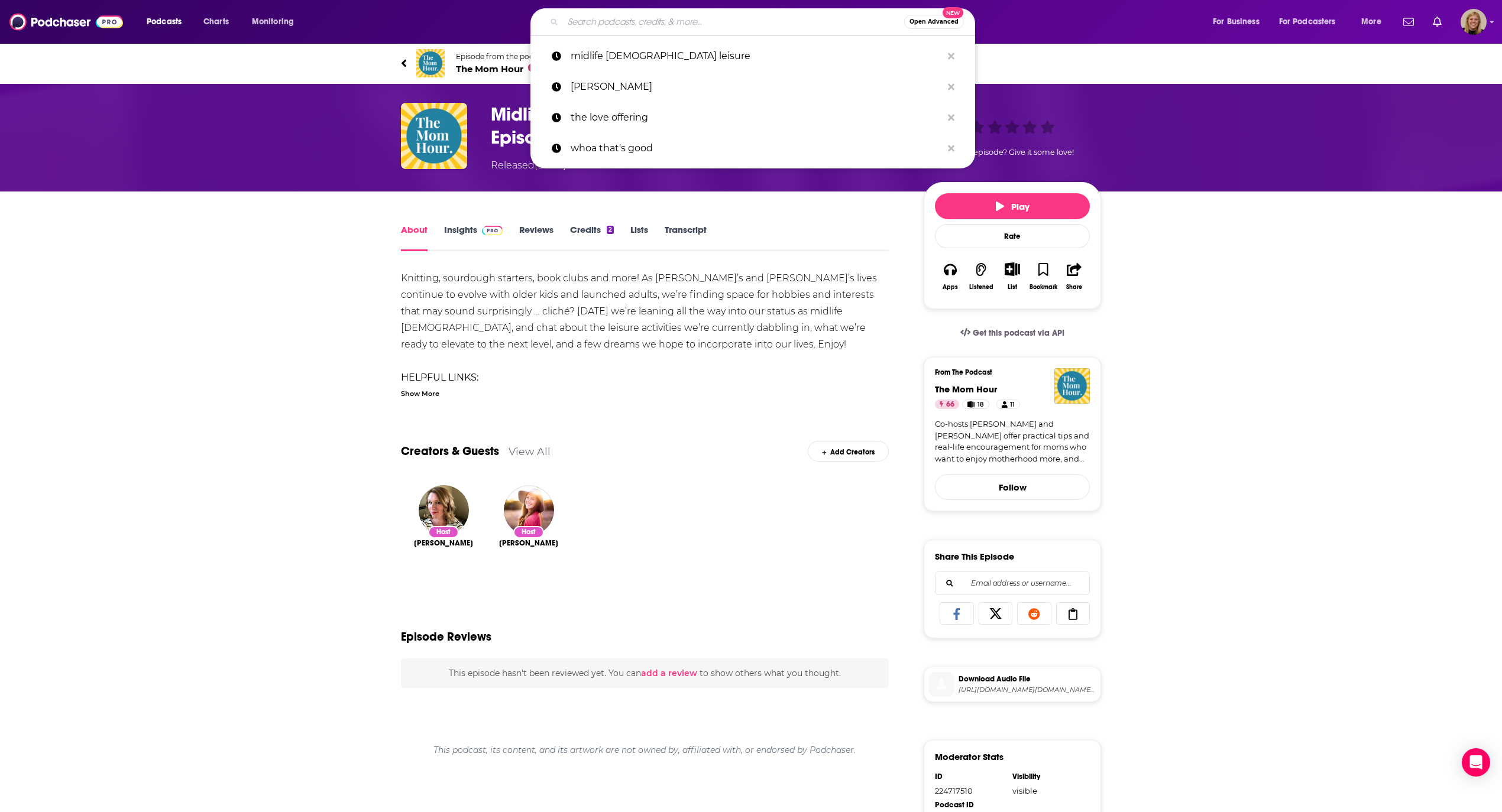
paste input "Midlife [DEMOGRAPHIC_DATA] Leisure Pursuits"
type input "Midlife [DEMOGRAPHIC_DATA] Leisure Pursuits"
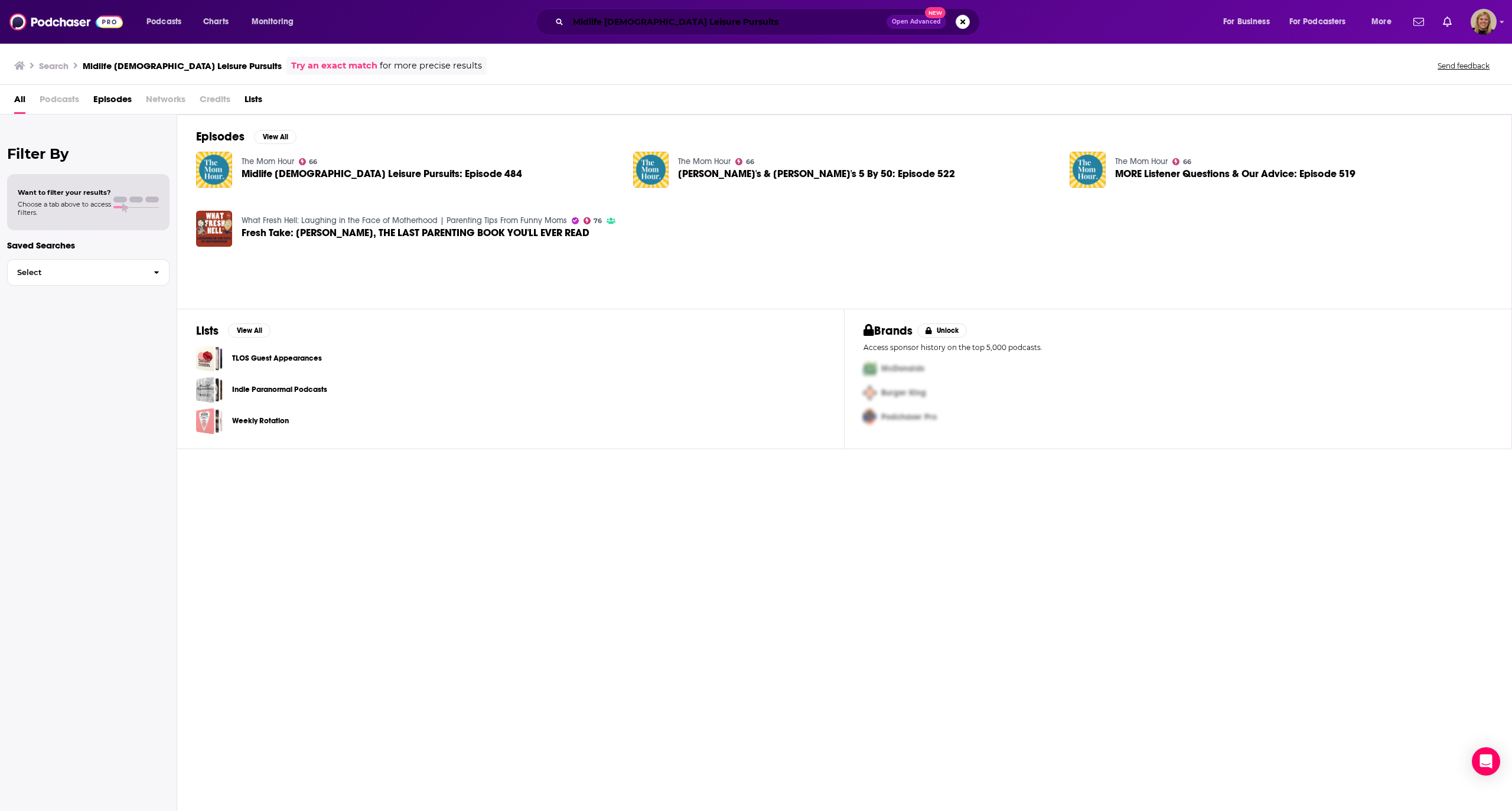
click at [749, 28] on input "Midlife [DEMOGRAPHIC_DATA] Leisure Pursuits" at bounding box center [727, 22] width 318 height 19
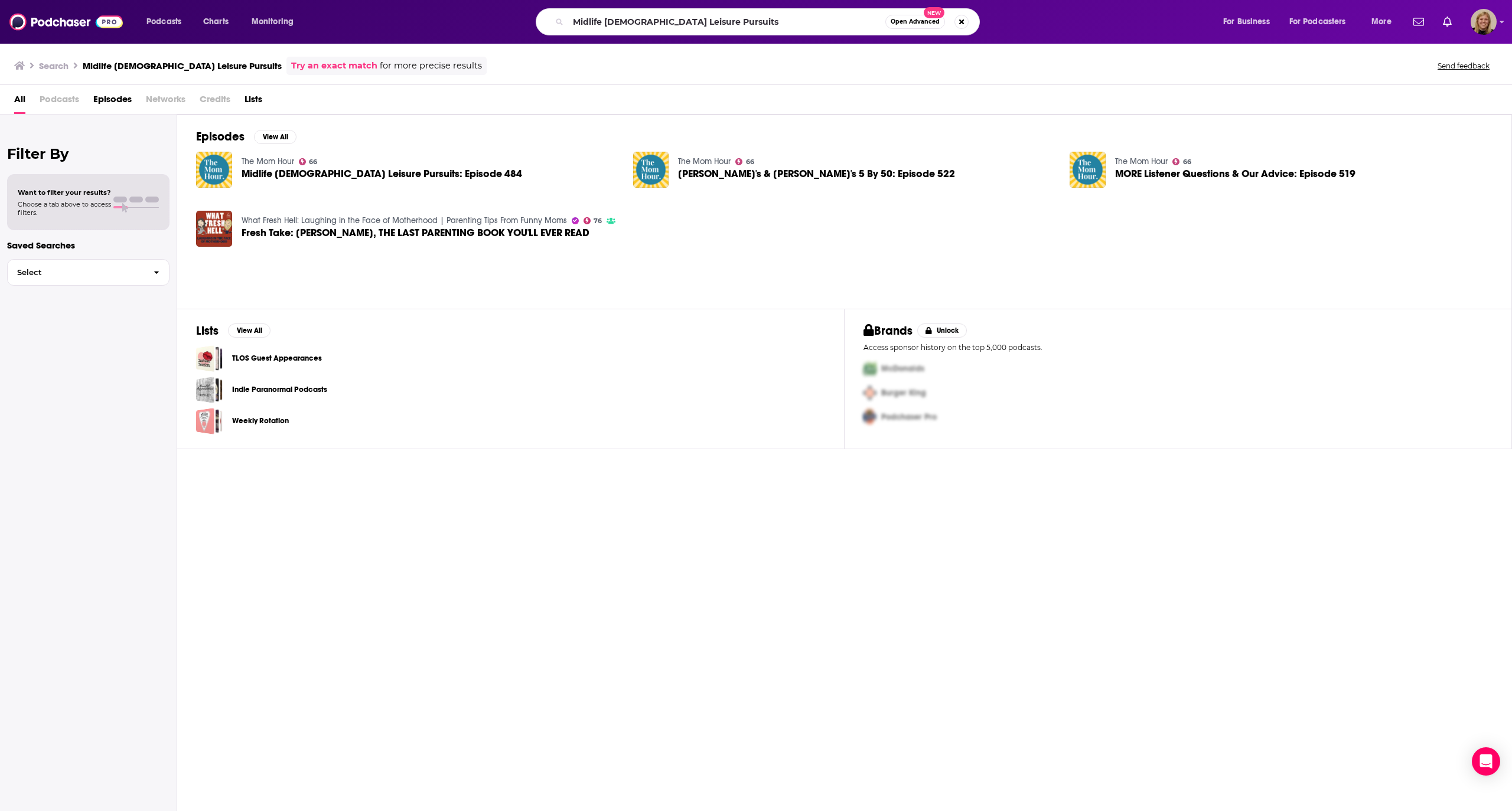
click at [108, 98] on span "Episodes" at bounding box center [112, 102] width 38 height 25
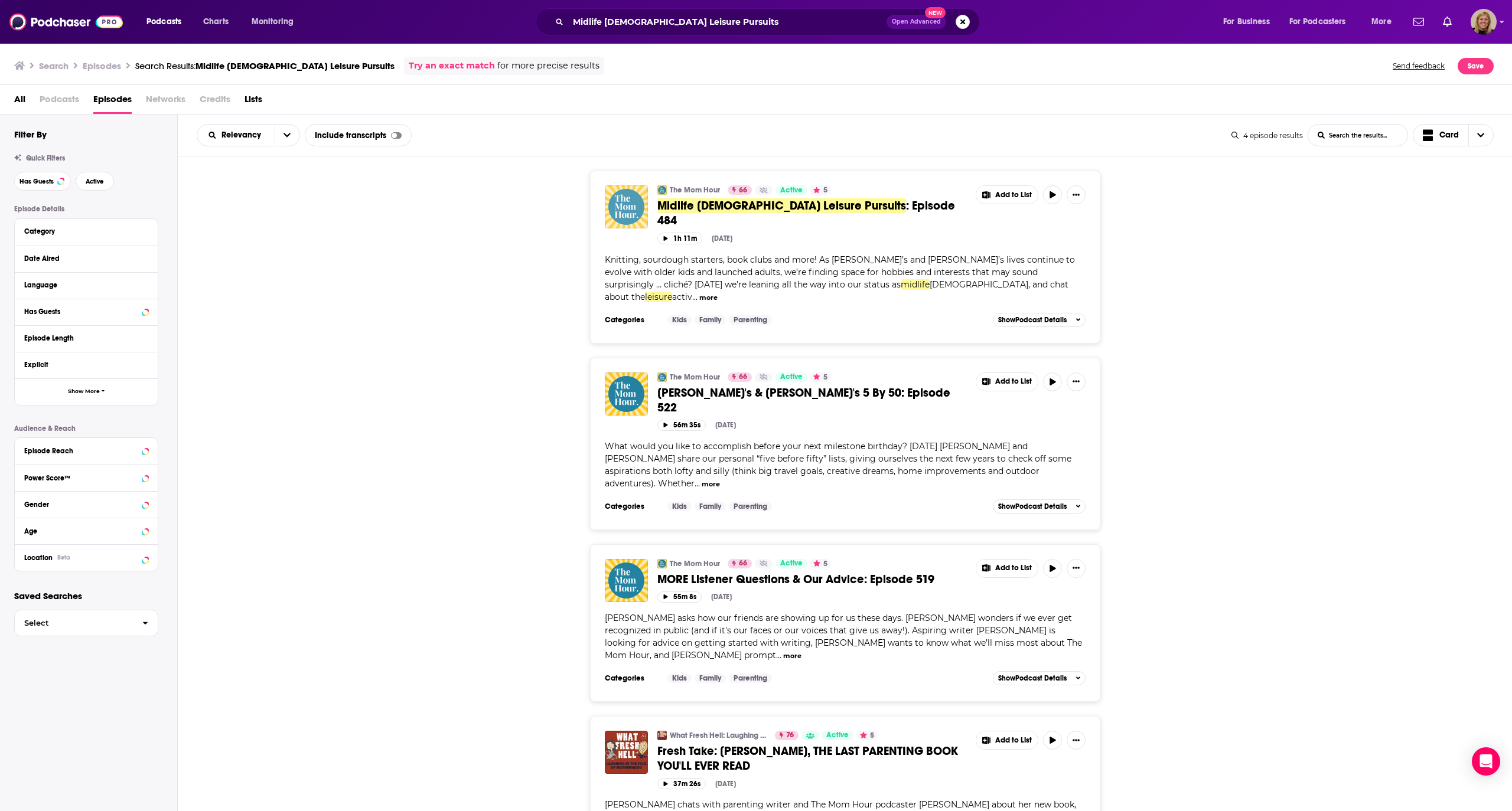
click at [624, 201] on img "Midlife Lady Leisure Pursuits: Episode 484" at bounding box center [626, 207] width 43 height 43
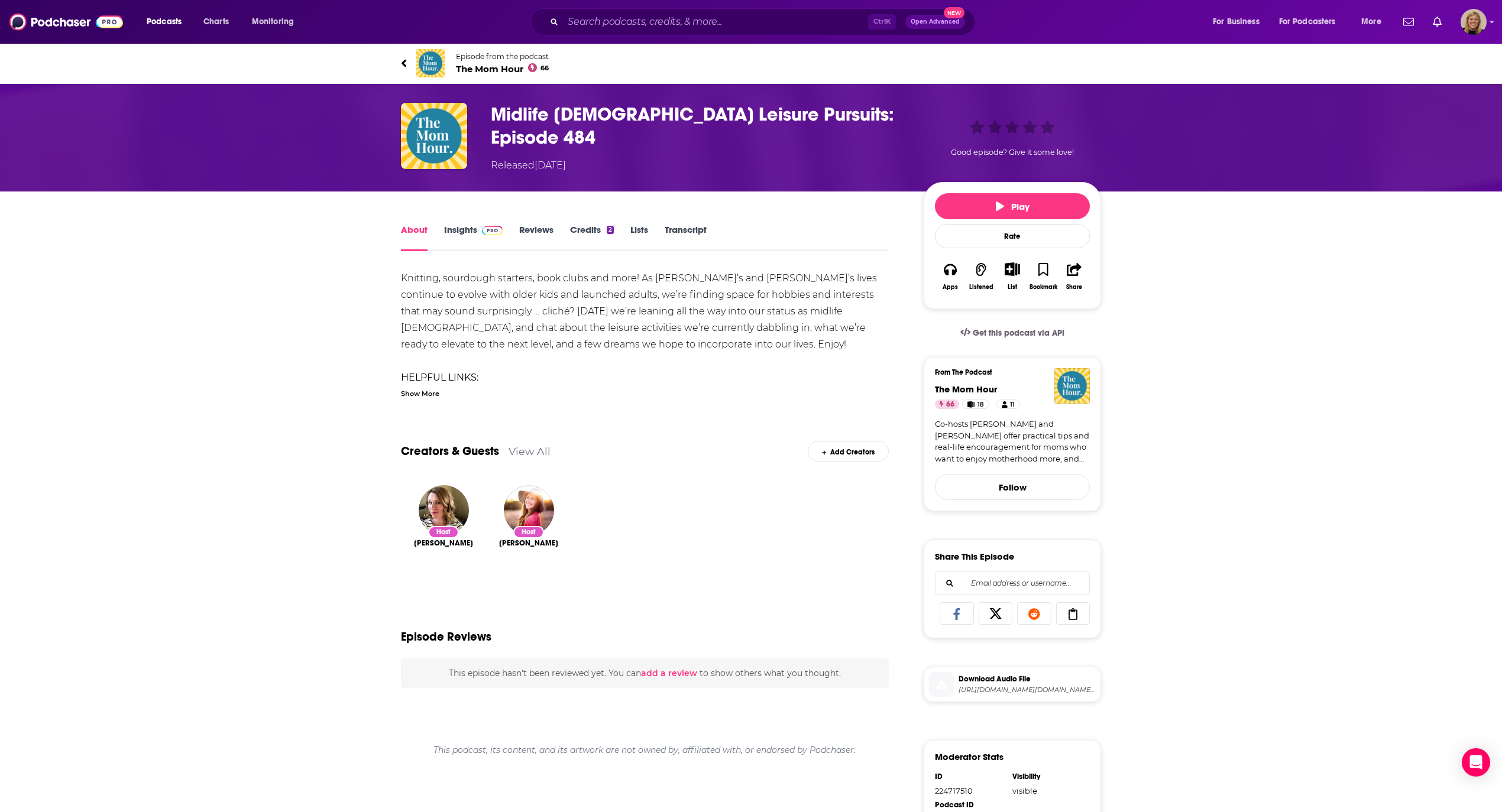
click at [505, 55] on span "Episode from the podcast" at bounding box center [502, 56] width 93 height 8
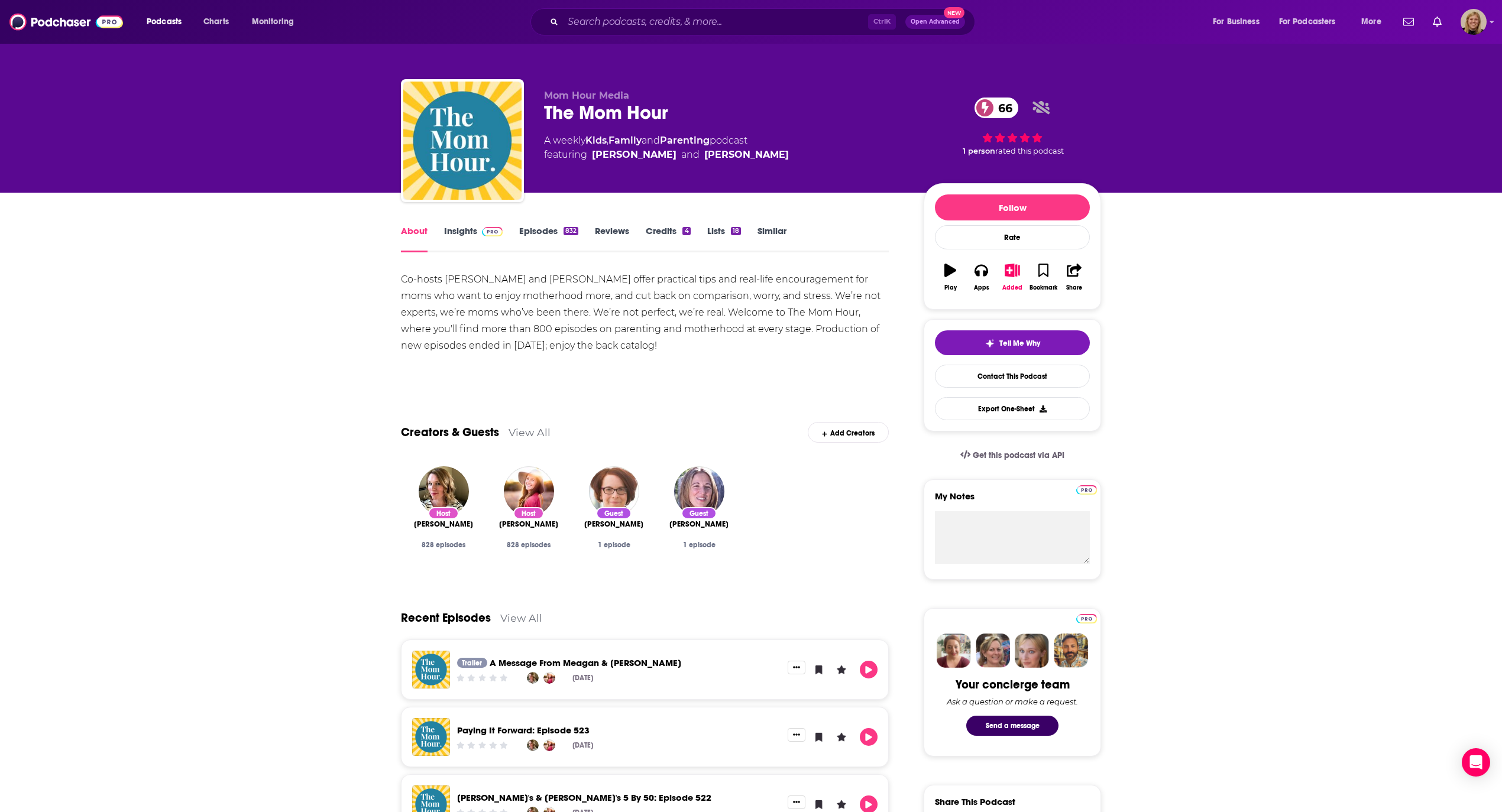
click at [464, 225] on link "Insights" at bounding box center [473, 239] width 59 height 27
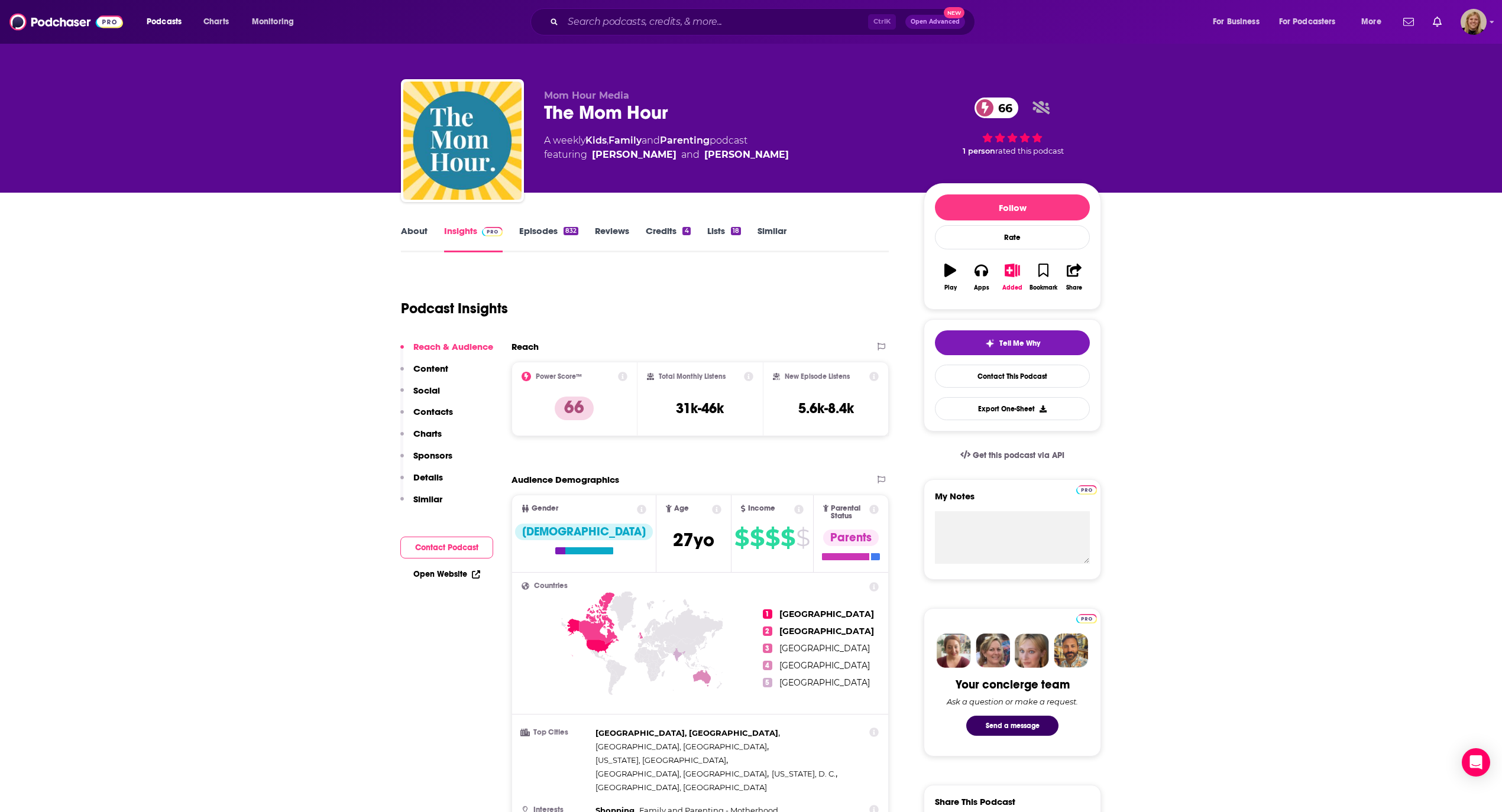
click at [431, 543] on button "Contact Podcast" at bounding box center [446, 548] width 93 height 22
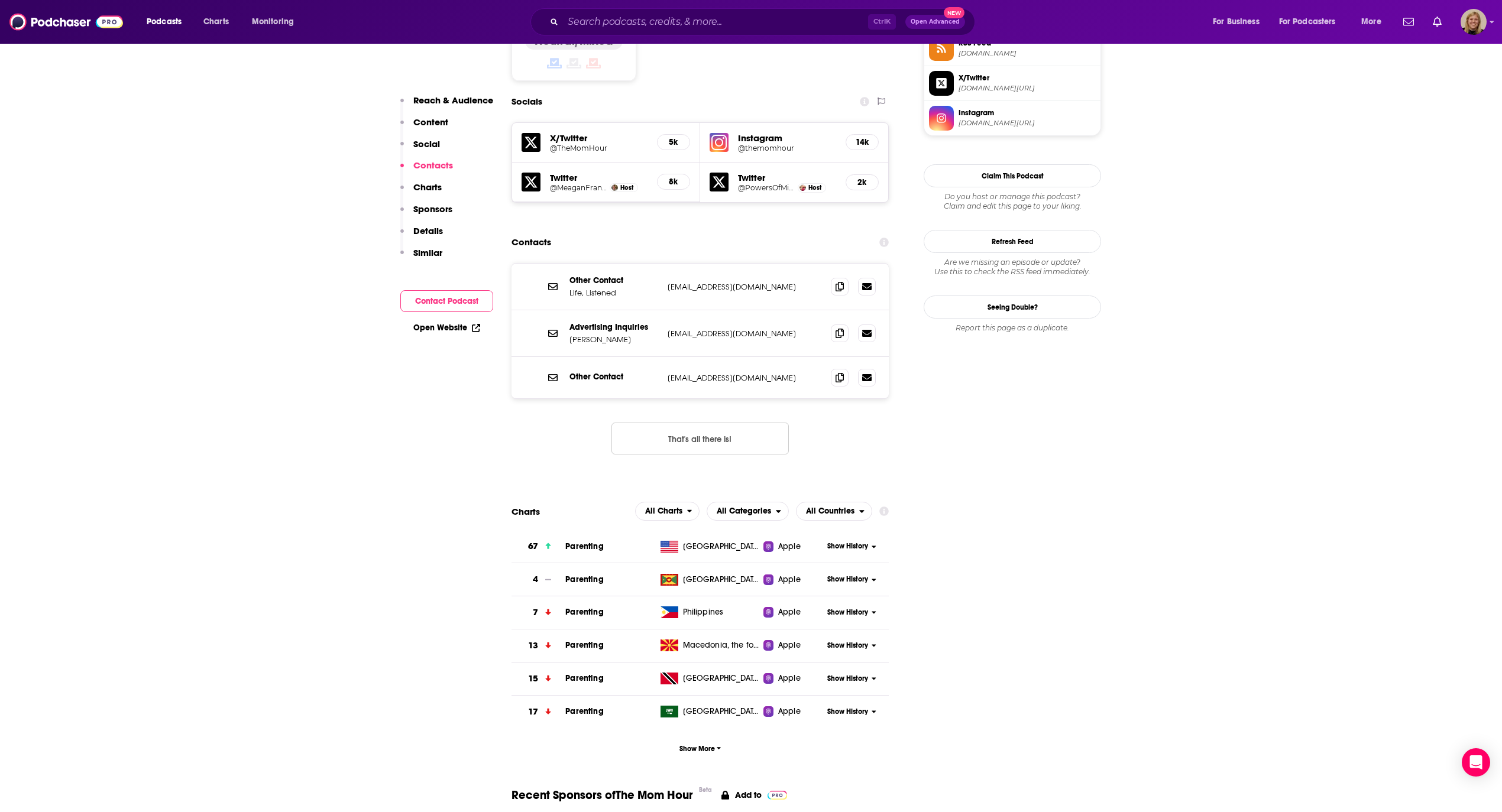
scroll to position [1028, 0]
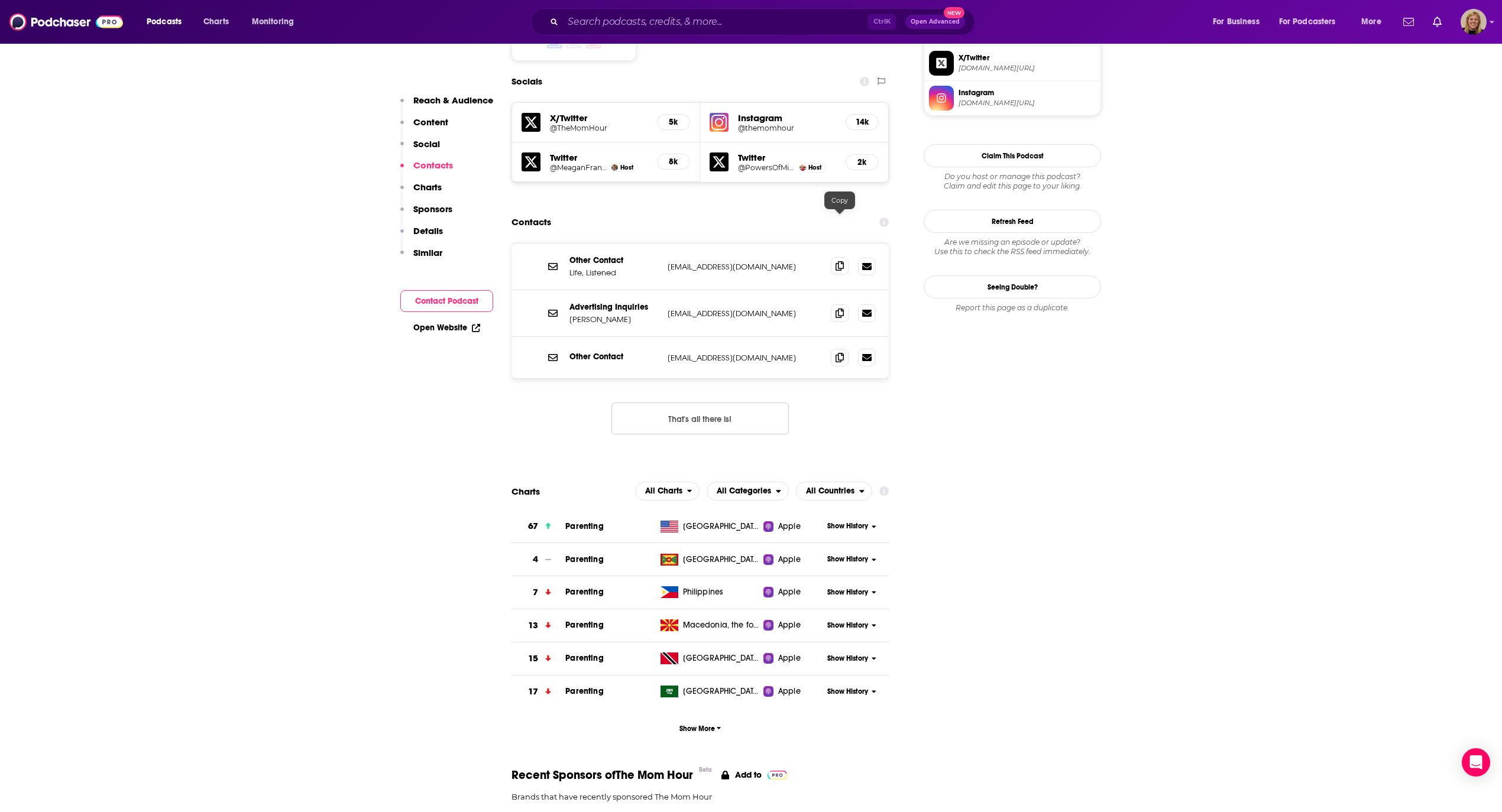
click at [838, 262] on icon at bounding box center [839, 266] width 8 height 9
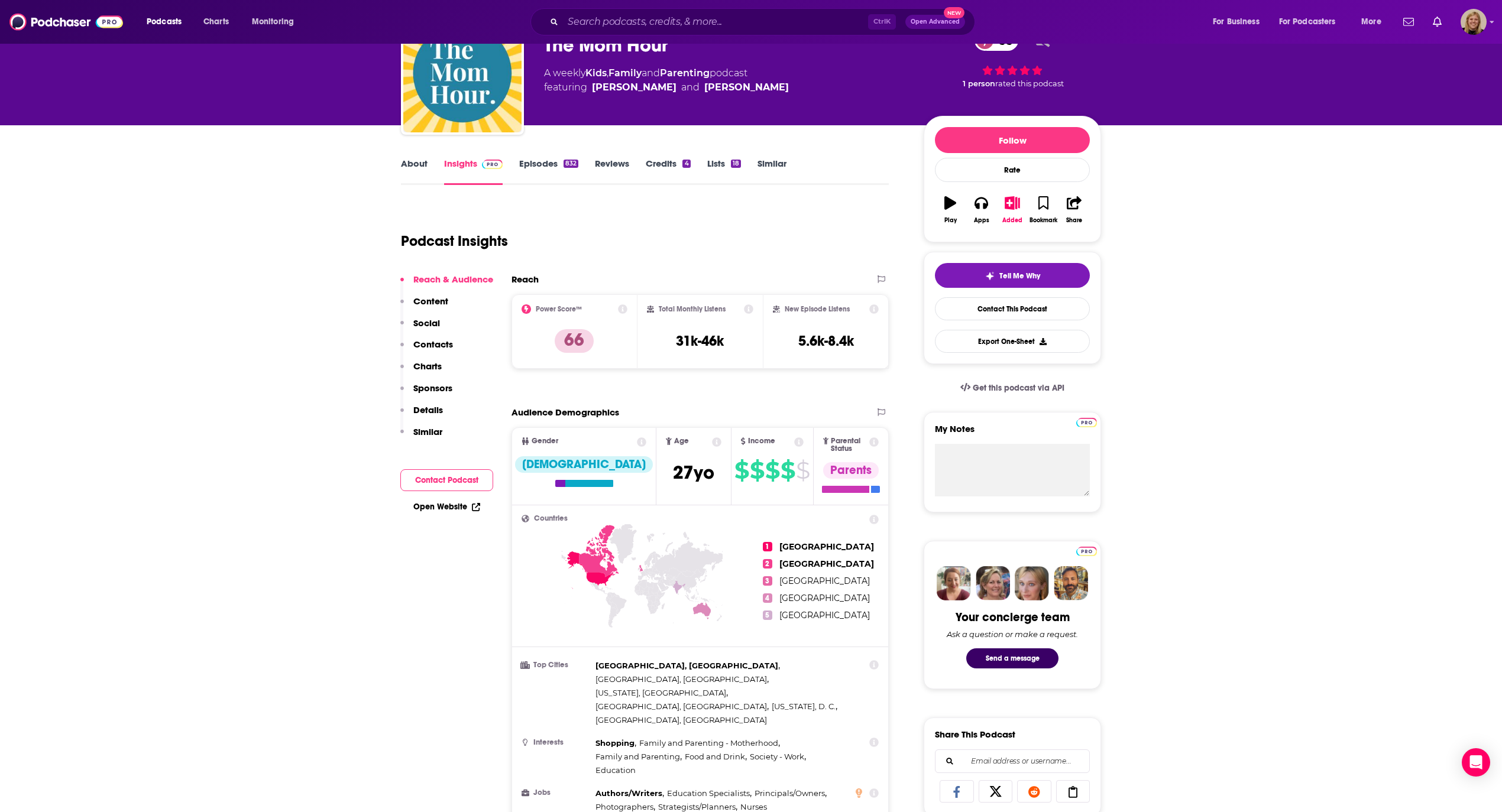
scroll to position [0, 0]
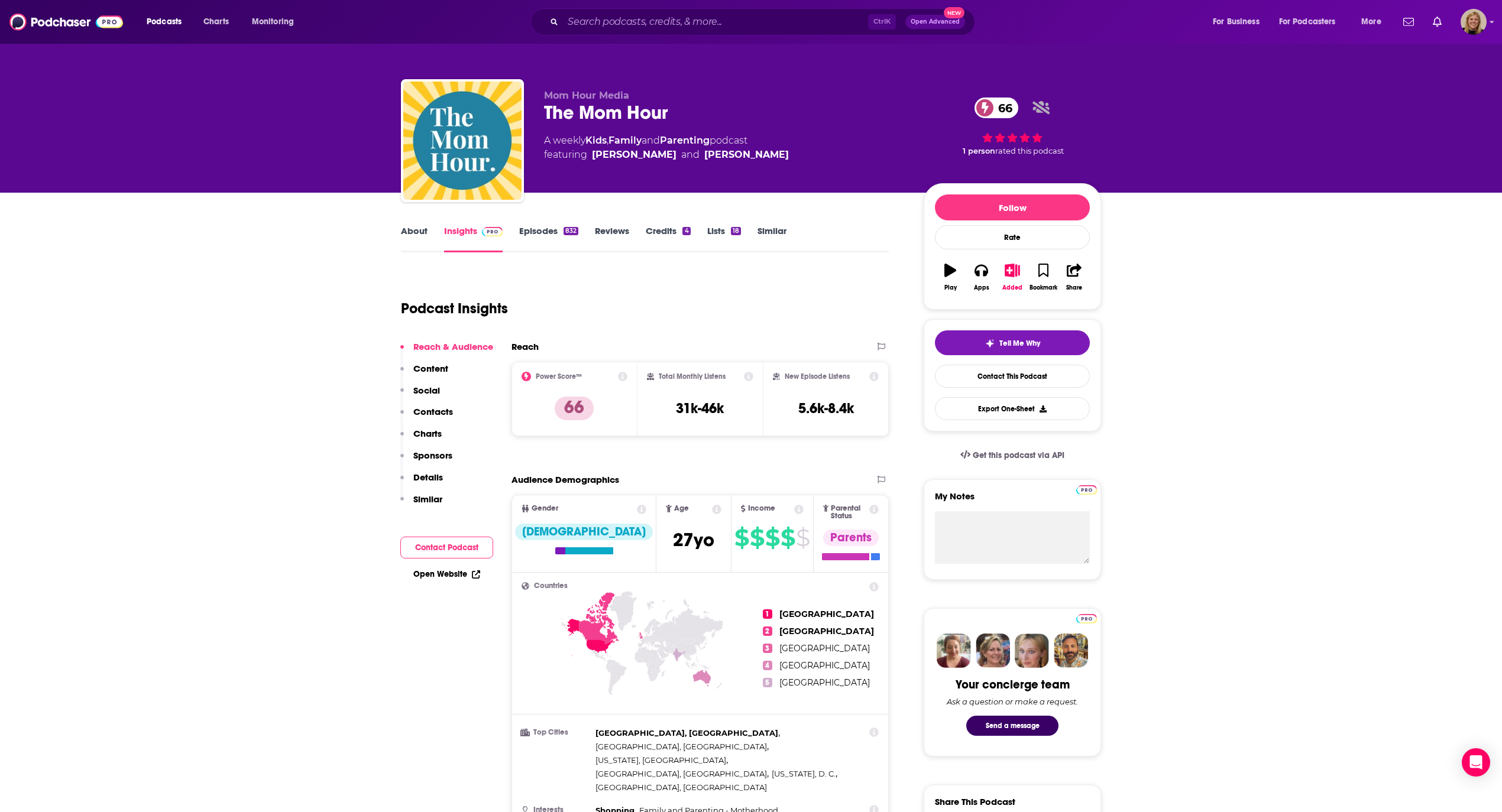
drag, startPoint x: 257, startPoint y: 203, endPoint x: 252, endPoint y: 172, distance: 31.4
click at [411, 236] on link "About" at bounding box center [414, 239] width 26 height 27
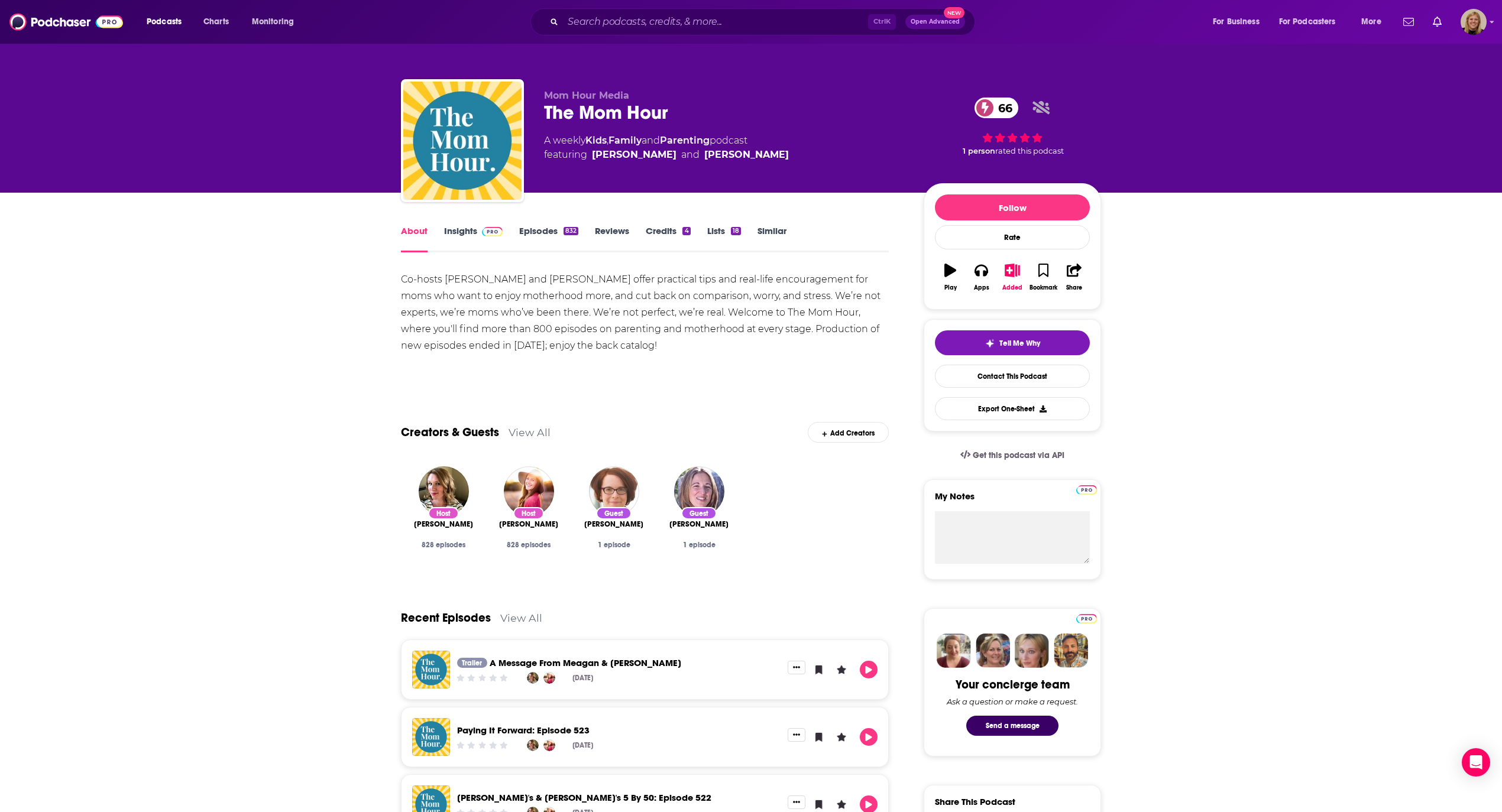
click at [694, 317] on div "Co-hosts [PERSON_NAME] and [PERSON_NAME] offer practical tips and real-life enc…" at bounding box center [645, 312] width 488 height 82
click at [639, 341] on div "Co-hosts [PERSON_NAME] and [PERSON_NAME] offer practical tips and real-life enc…" at bounding box center [645, 312] width 488 height 82
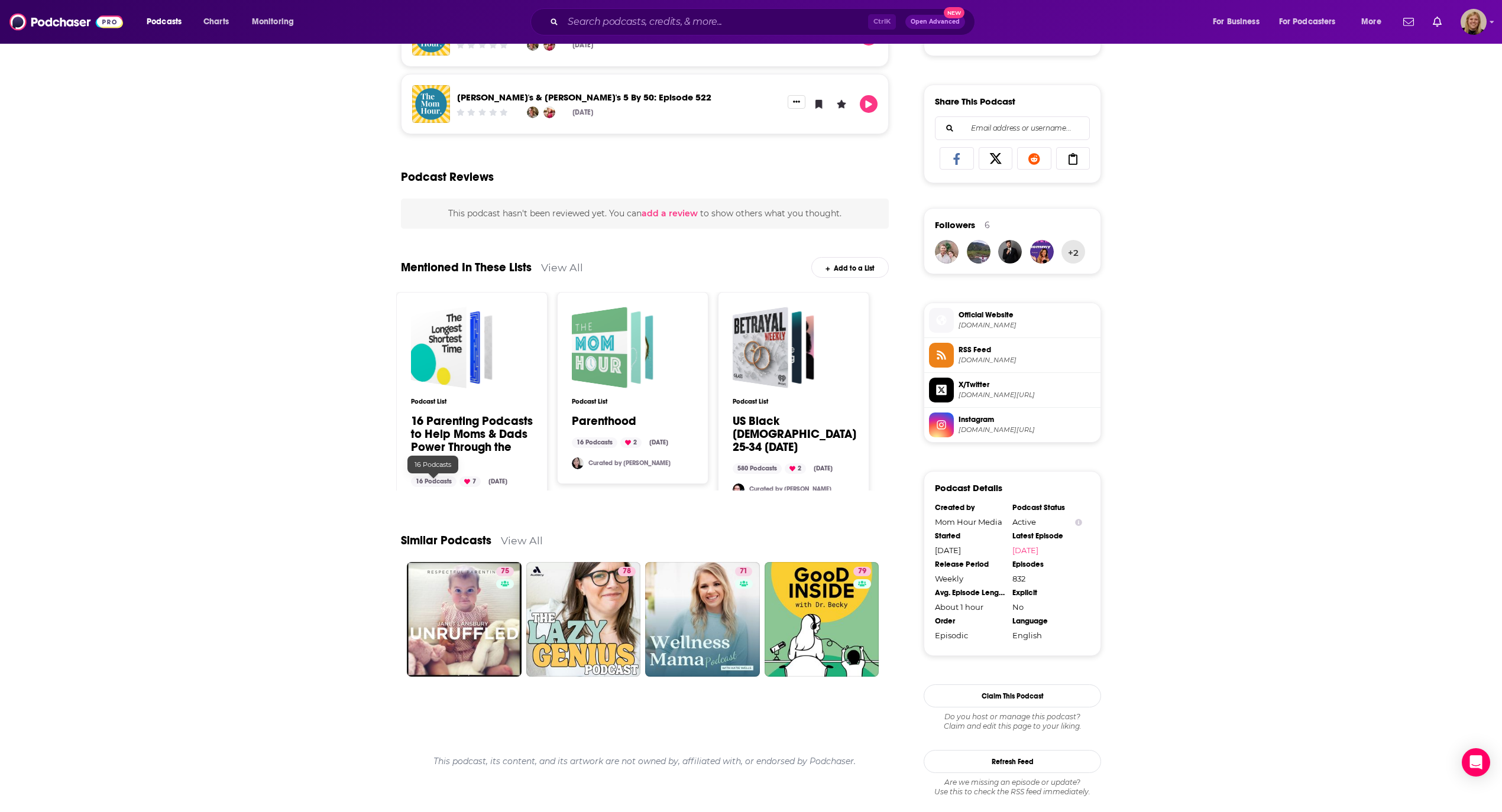
scroll to position [709, 0]
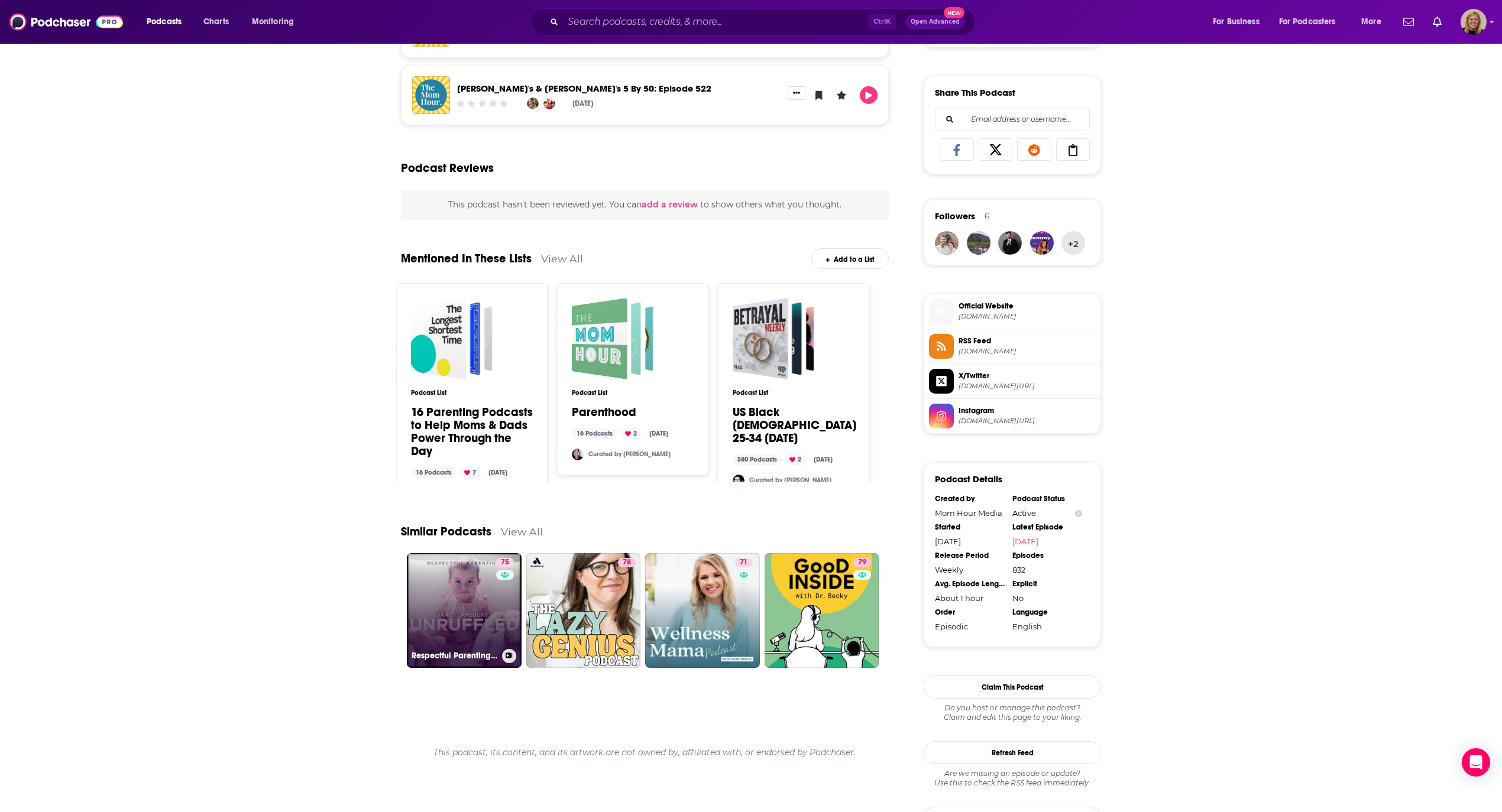
click at [462, 604] on link "75 Respectful Parenting: [PERSON_NAME] Unruffled" at bounding box center [464, 610] width 115 height 115
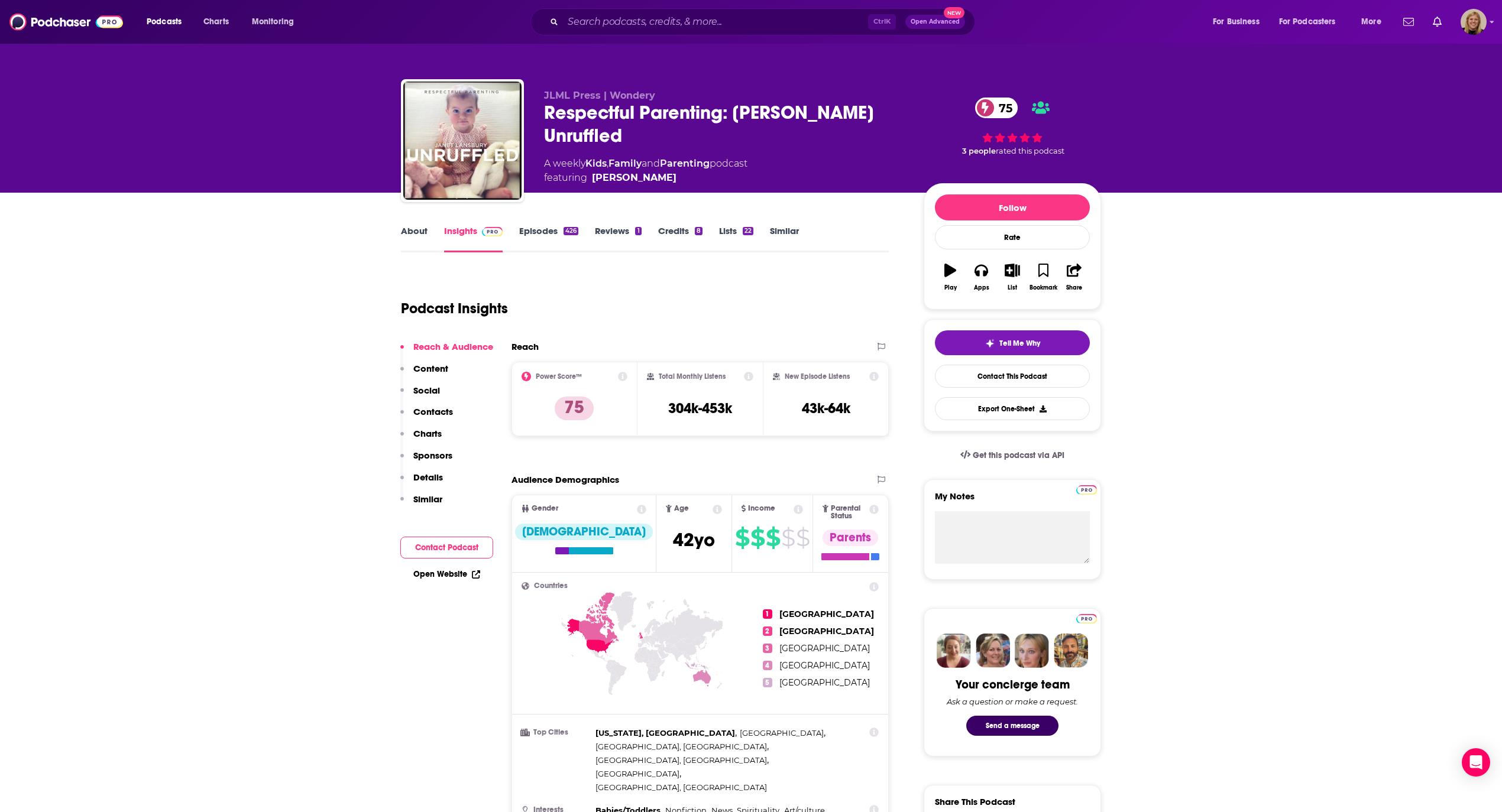
click at [413, 229] on link "About" at bounding box center [414, 239] width 26 height 27
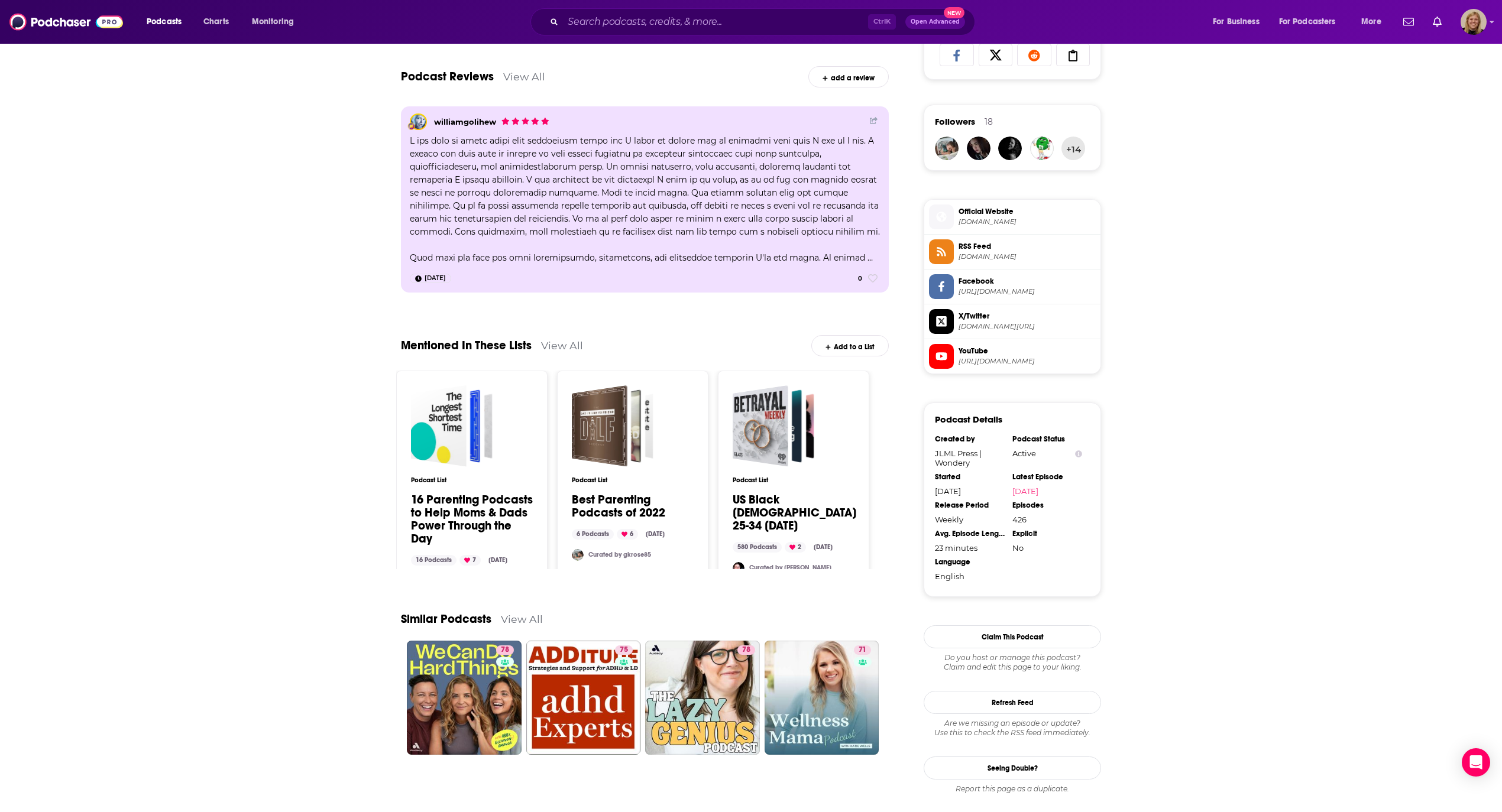
scroll to position [845, 0]
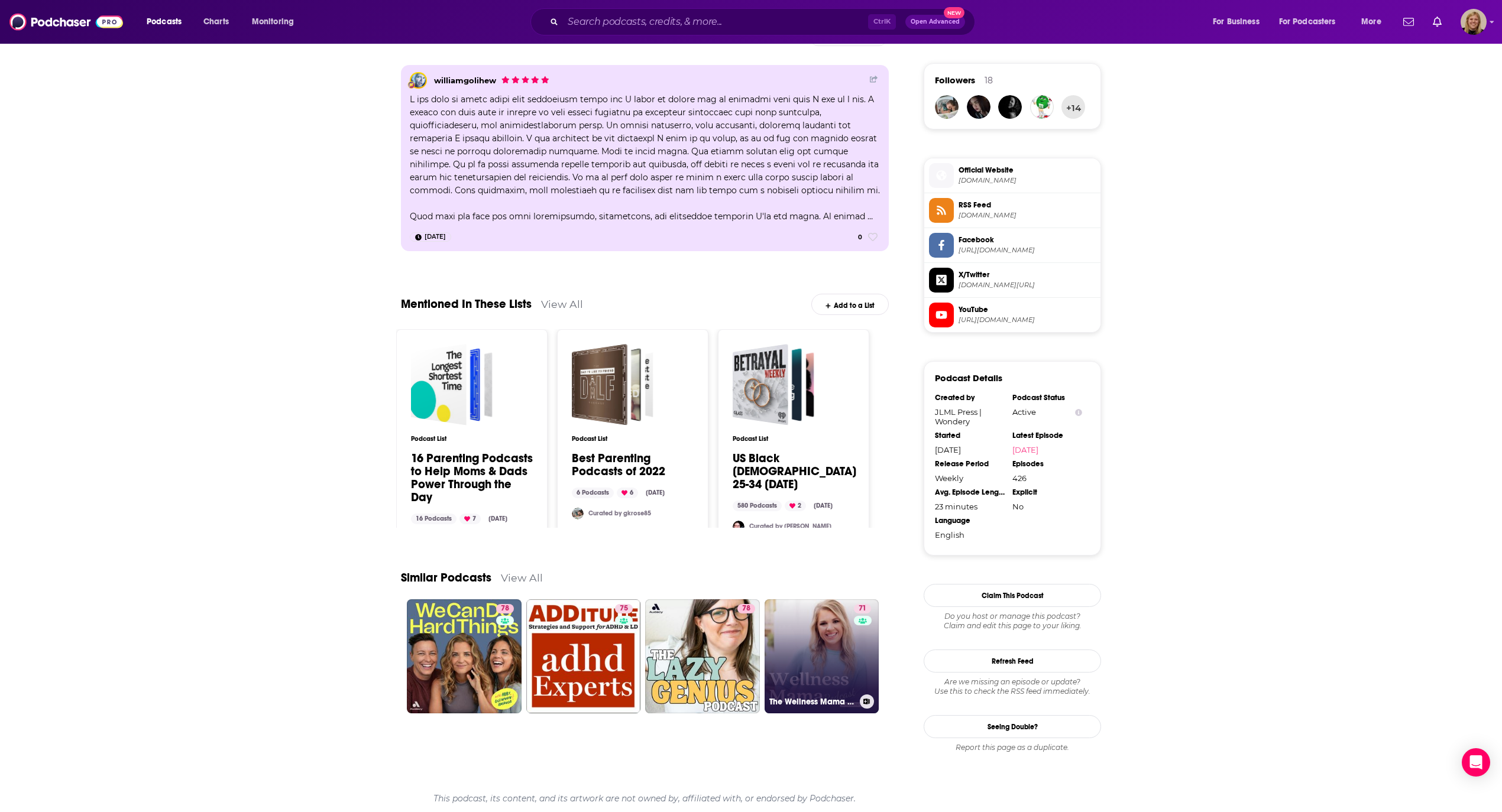
click at [814, 651] on link "71 The Wellness Mama Podcast" at bounding box center [822, 657] width 115 height 115
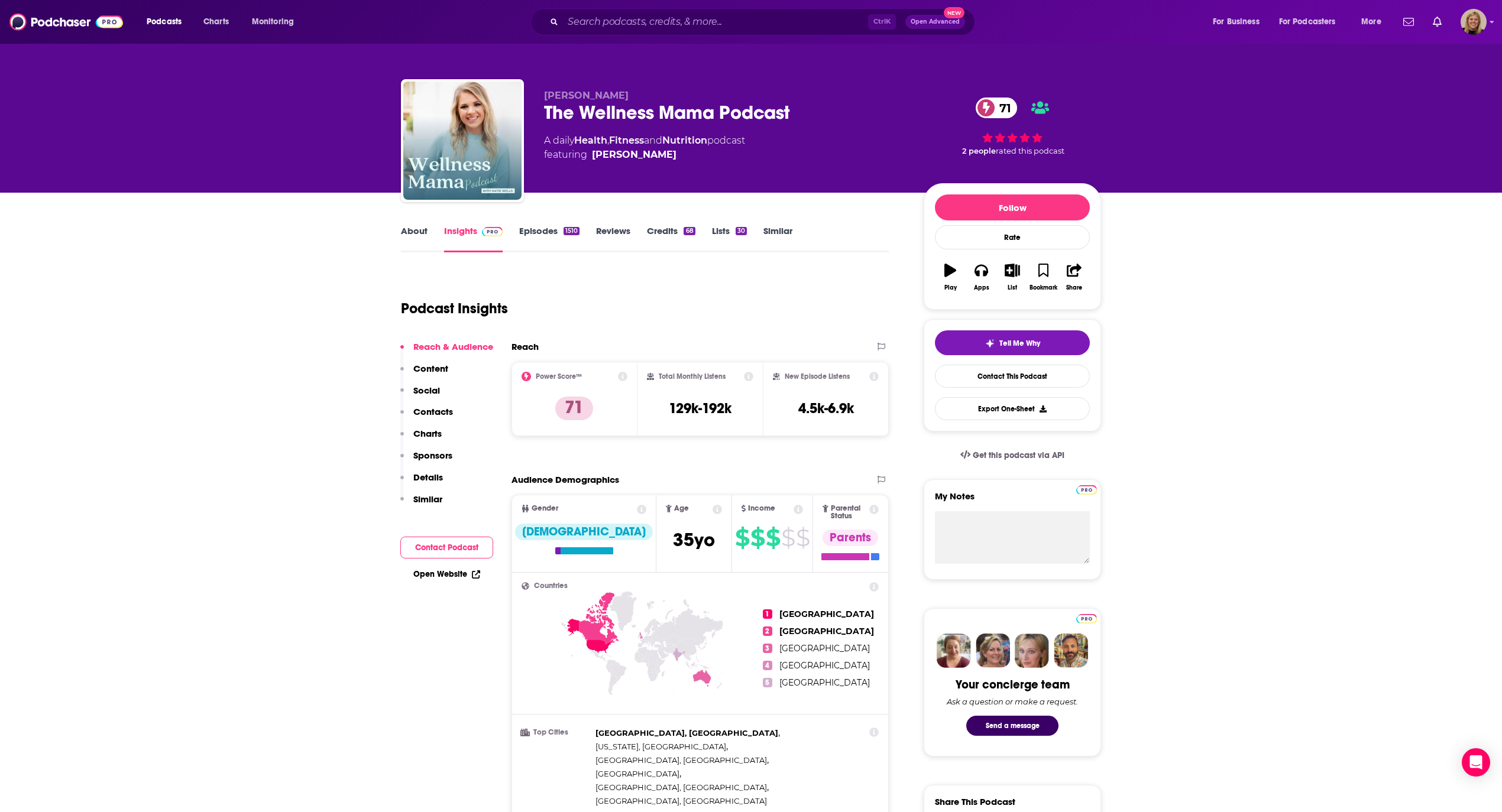
click at [417, 239] on link "About" at bounding box center [414, 239] width 26 height 27
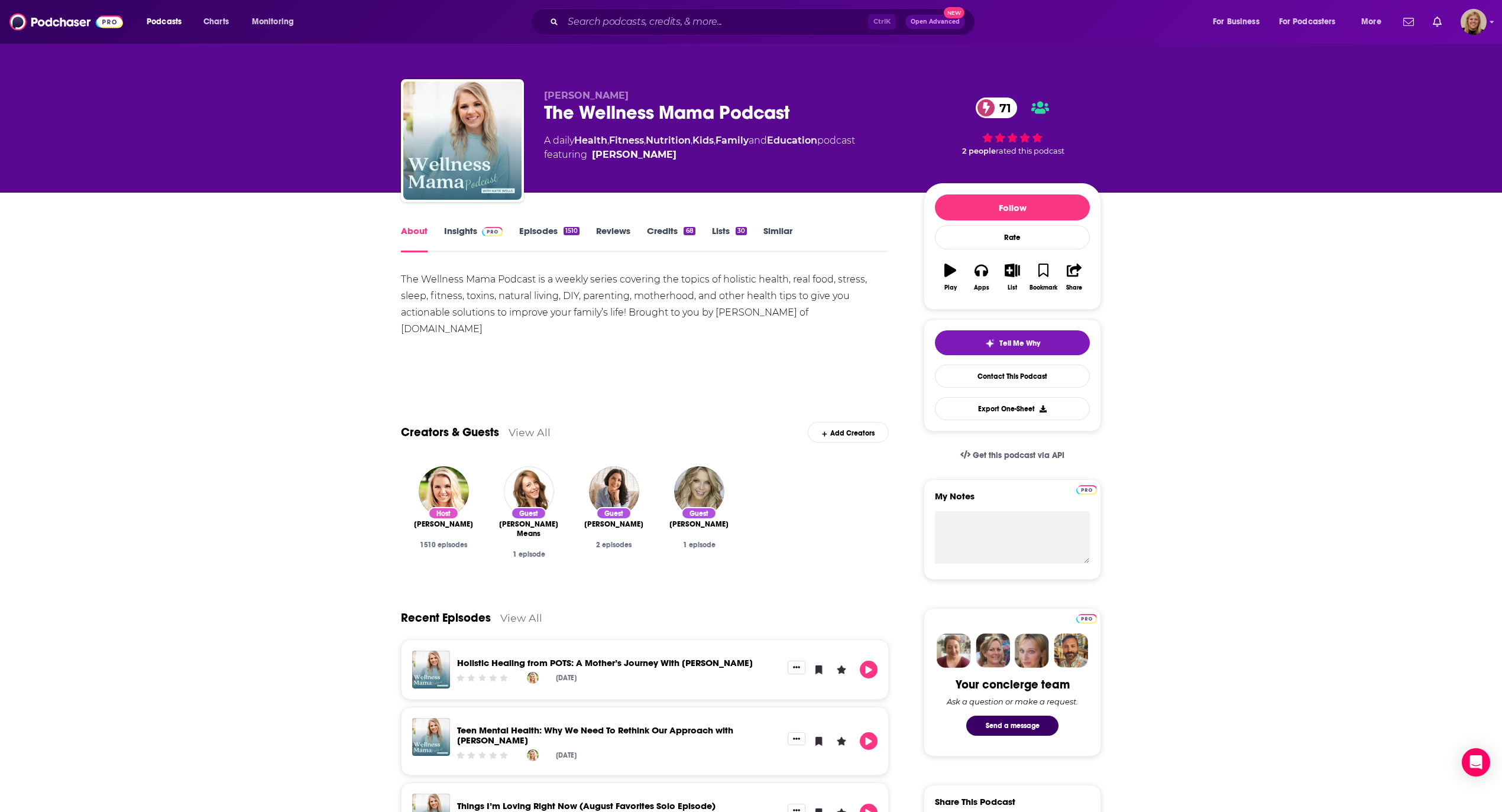
click at [543, 230] on link "Episodes 1510" at bounding box center [549, 239] width 60 height 27
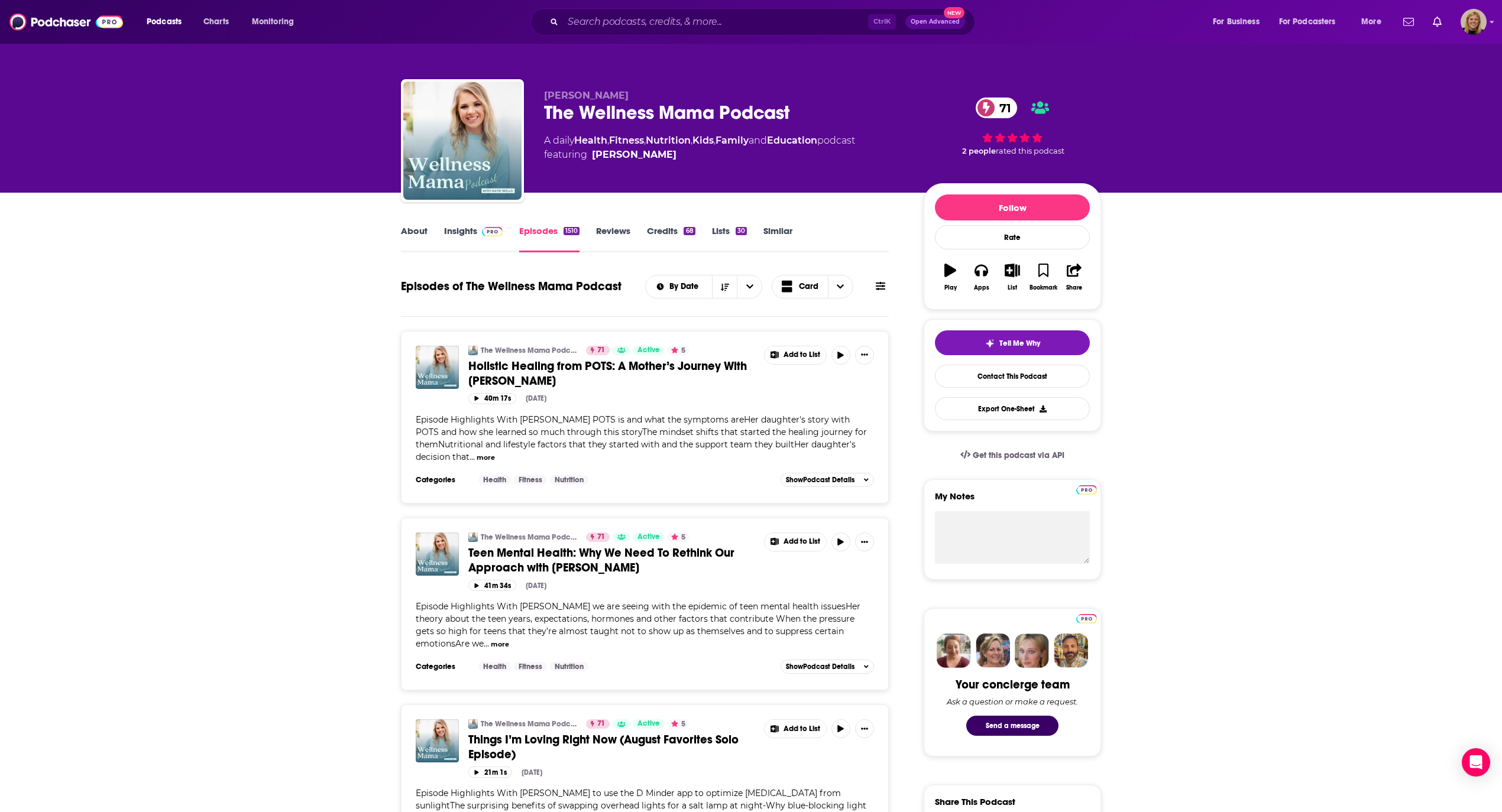
click at [417, 228] on link "About" at bounding box center [414, 239] width 26 height 27
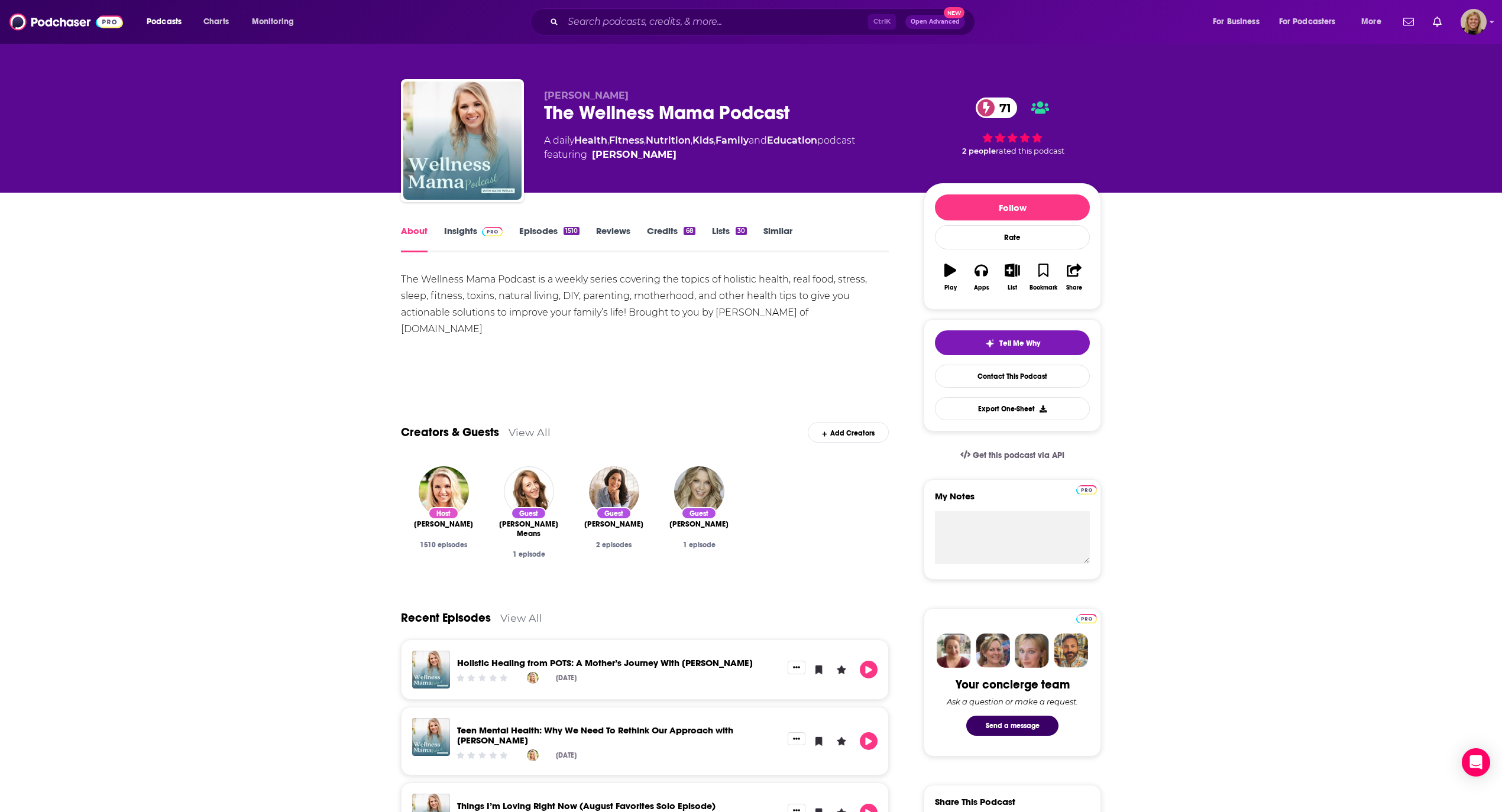
click at [453, 228] on link "Insights" at bounding box center [473, 239] width 59 height 27
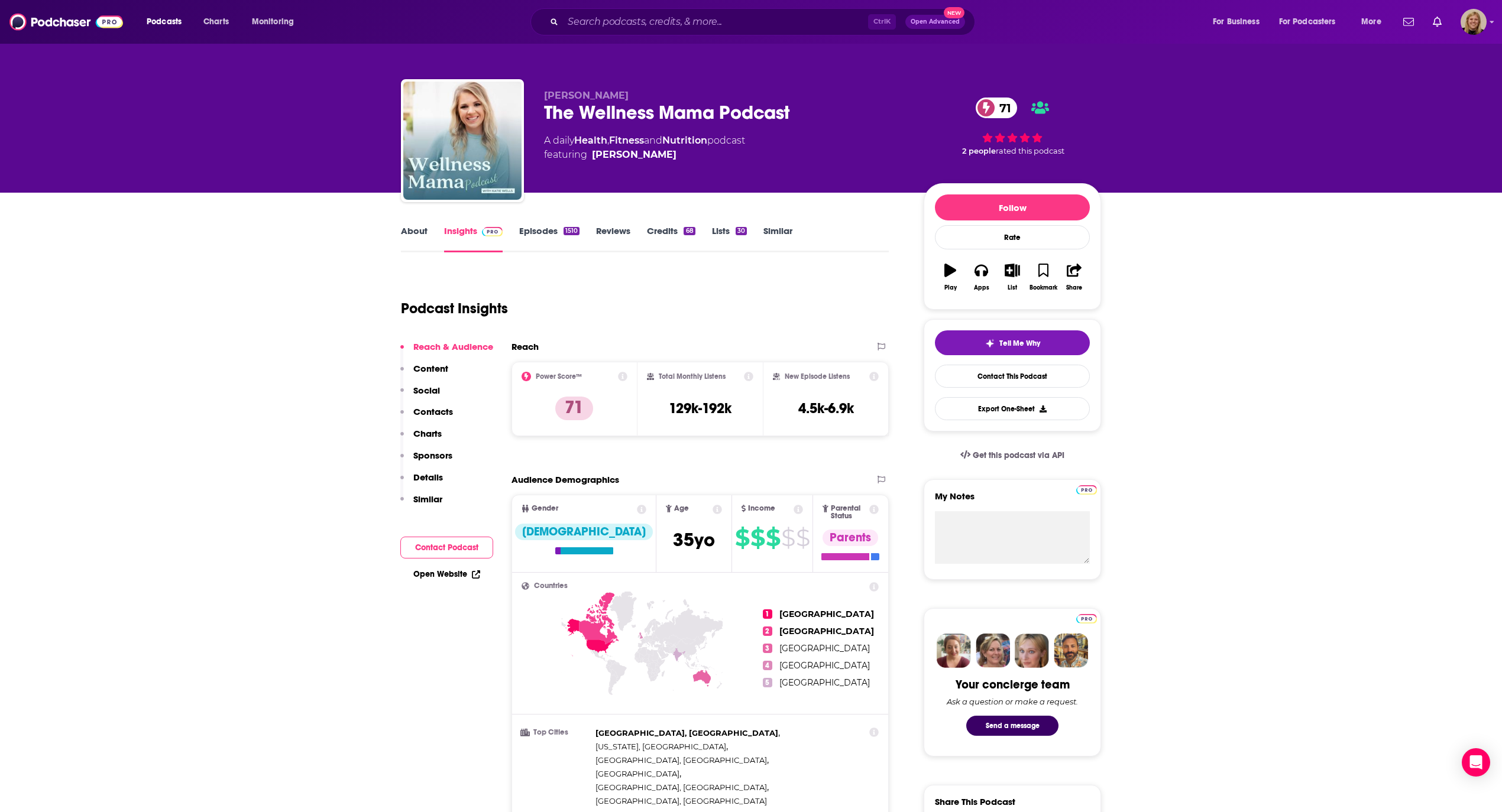
click at [473, 542] on button "Contact Podcast" at bounding box center [446, 548] width 93 height 22
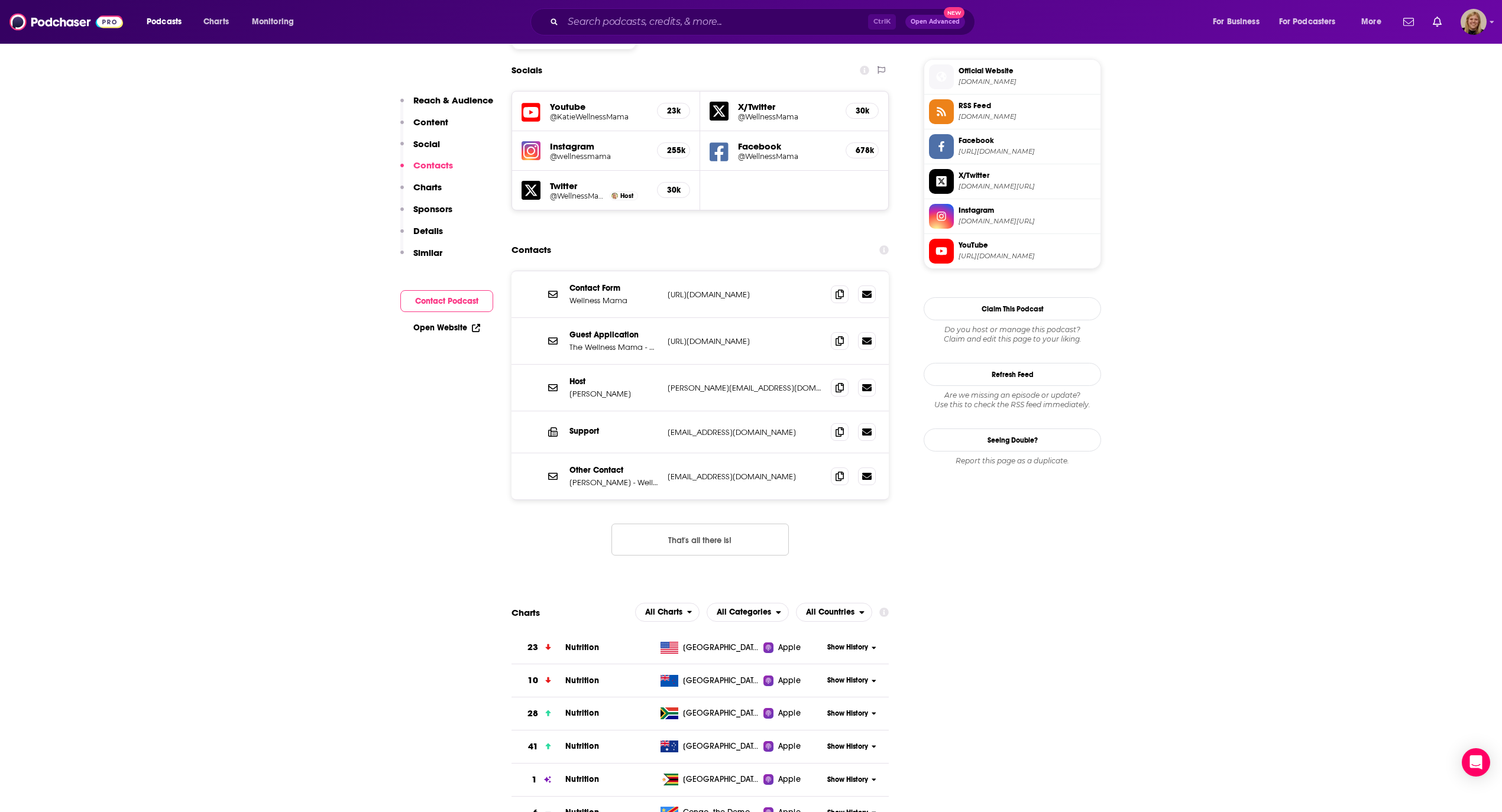
scroll to position [1053, 0]
click at [842, 382] on icon at bounding box center [839, 386] width 8 height 9
click at [665, 22] on input "Search podcasts, credits, & more..." at bounding box center [715, 22] width 305 height 19
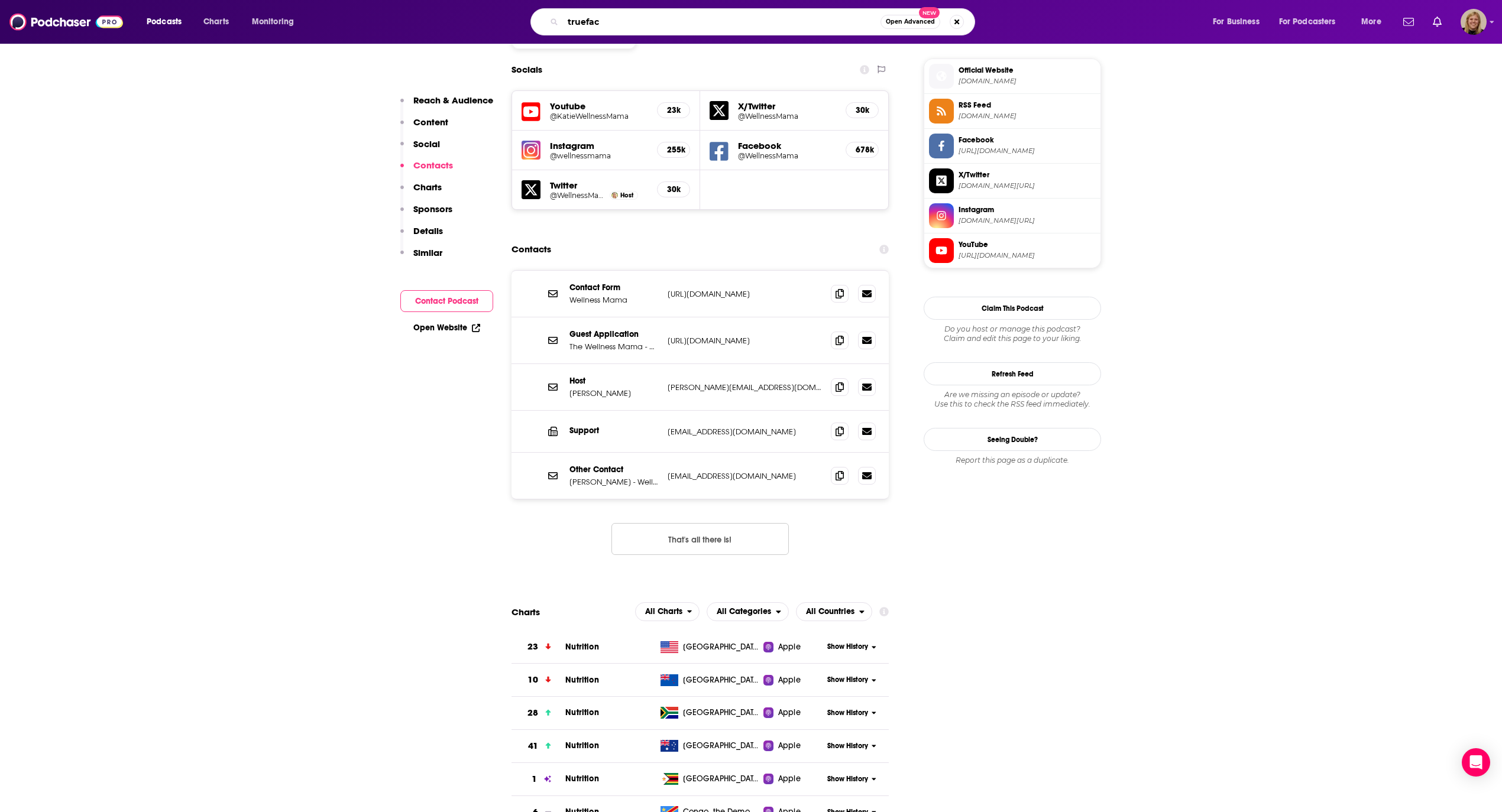
type input "trueface"
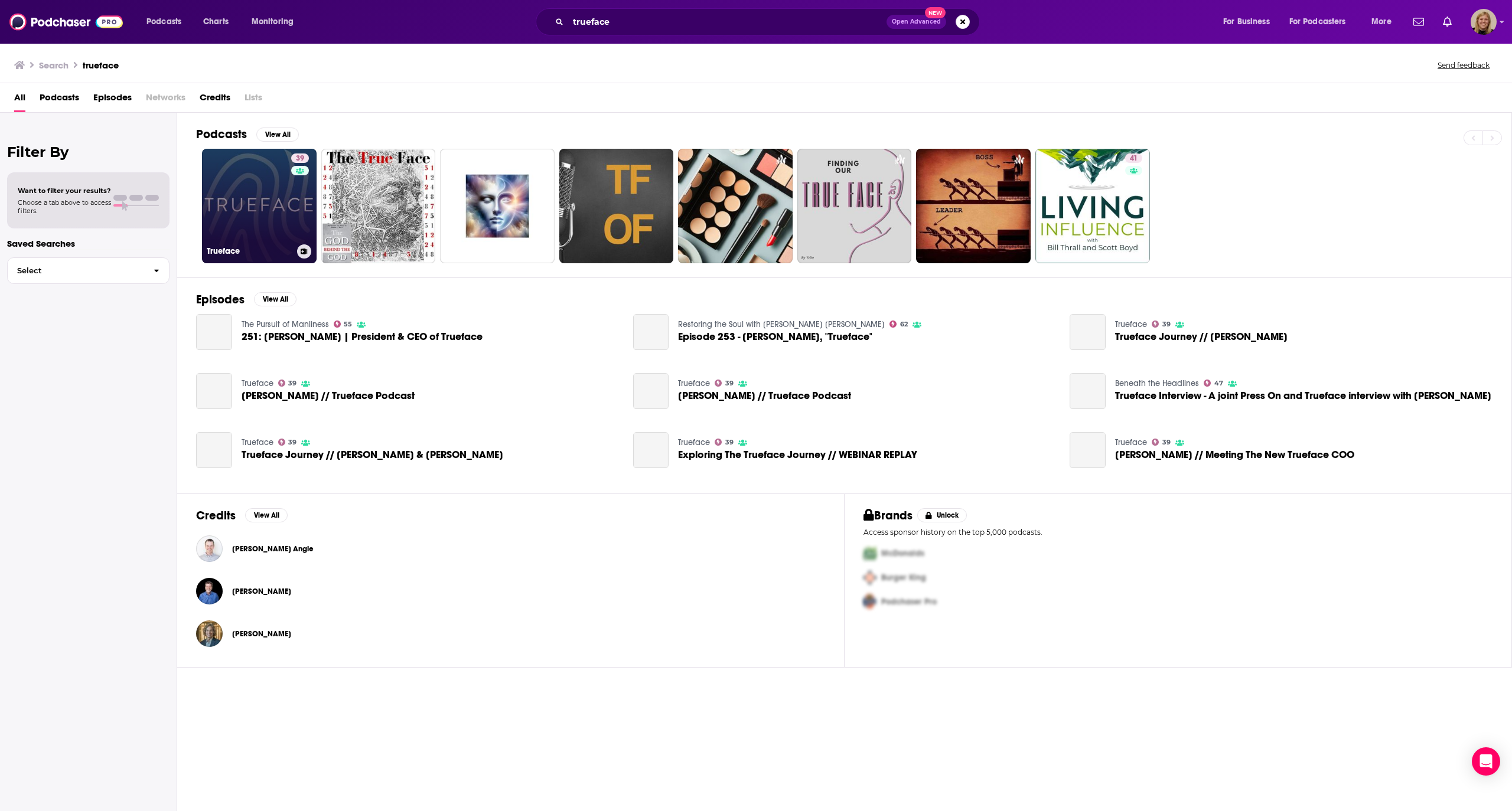
click at [244, 213] on link "39 Trueface" at bounding box center [259, 205] width 115 height 115
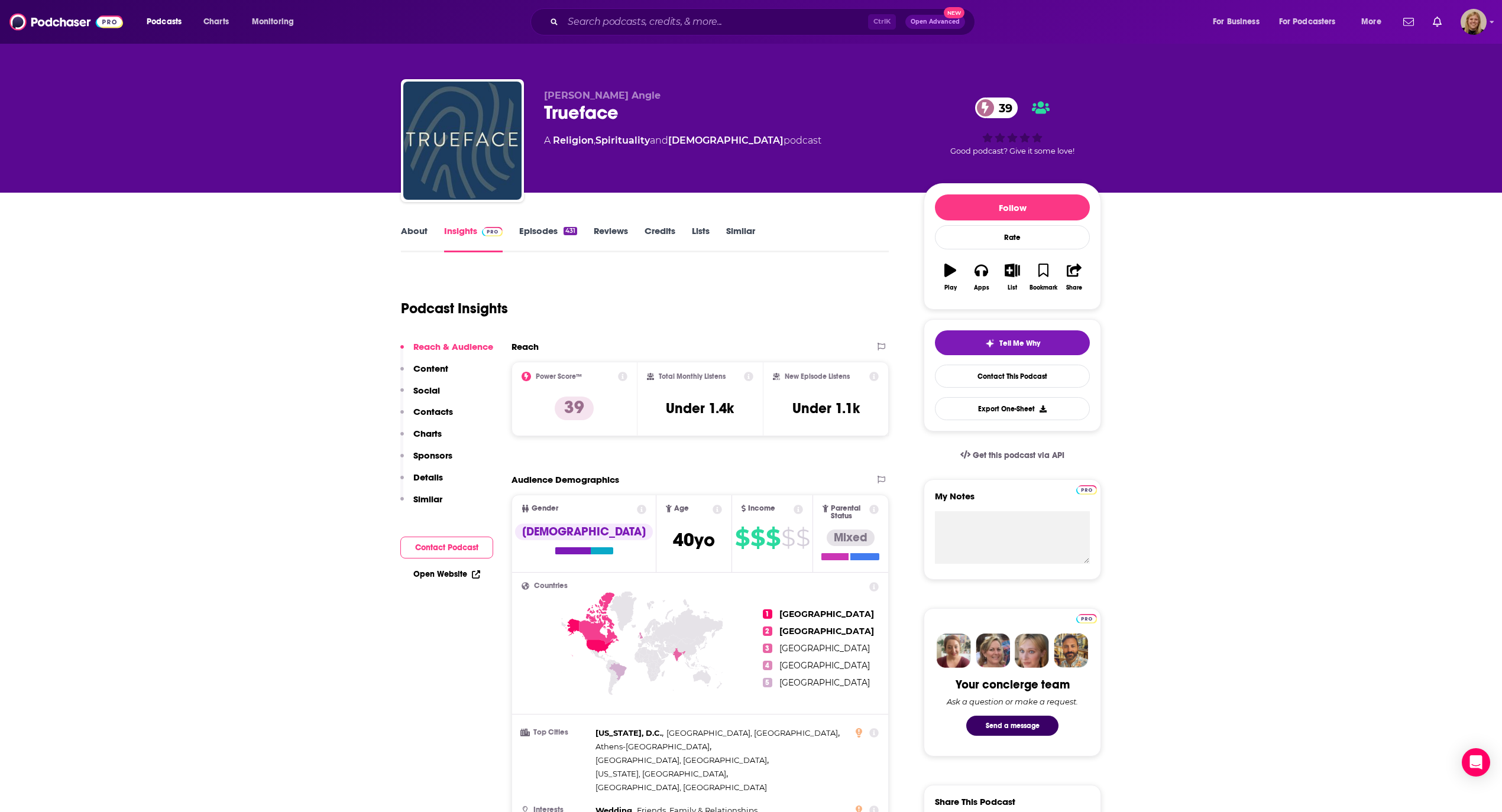
click at [431, 544] on button "Contact Podcast" at bounding box center [446, 548] width 93 height 22
click at [411, 230] on link "About" at bounding box center [414, 239] width 26 height 27
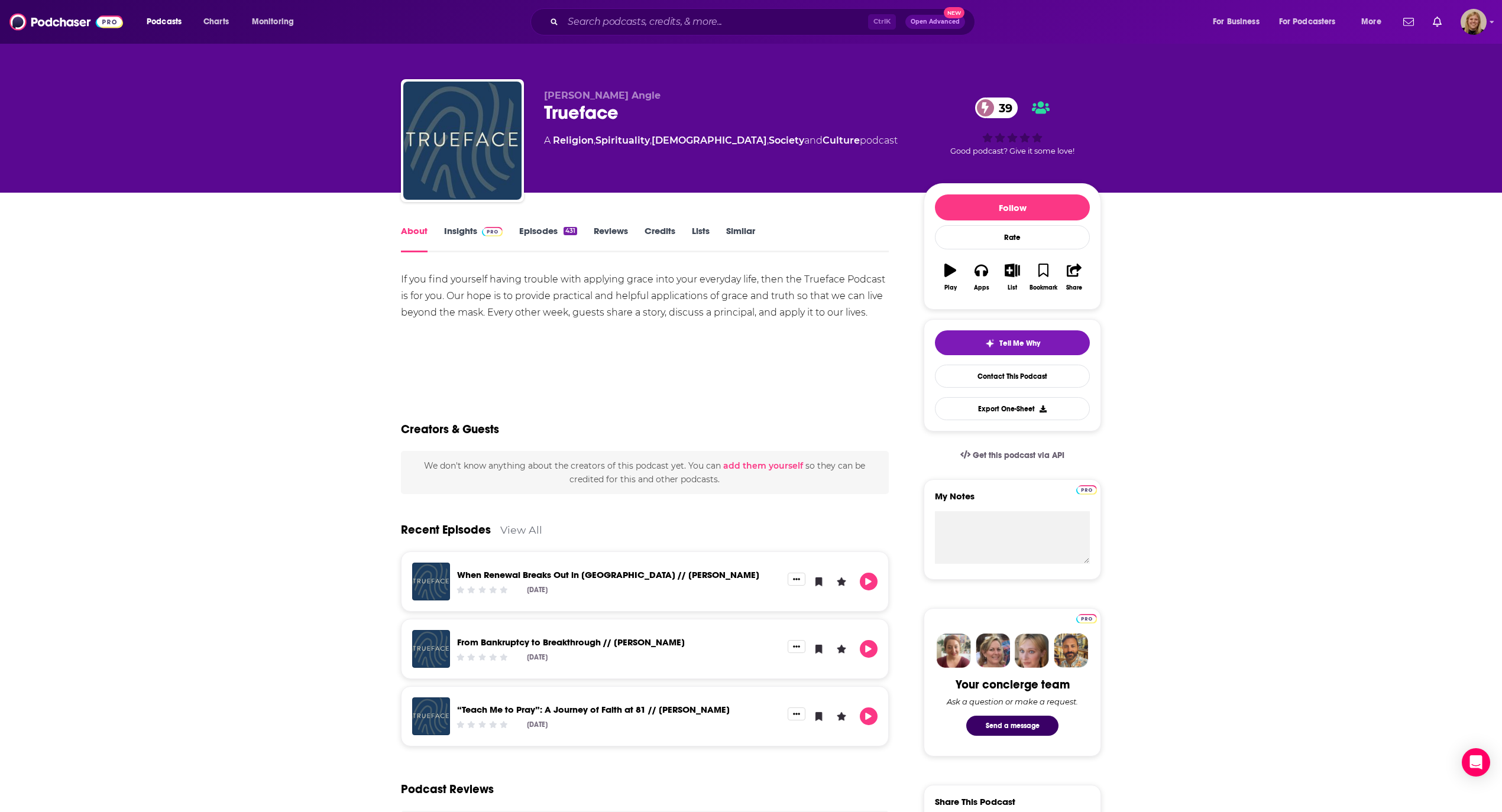
click at [794, 305] on div "If you find yourself having trouble with applying grace into your everyday life…" at bounding box center [645, 296] width 488 height 49
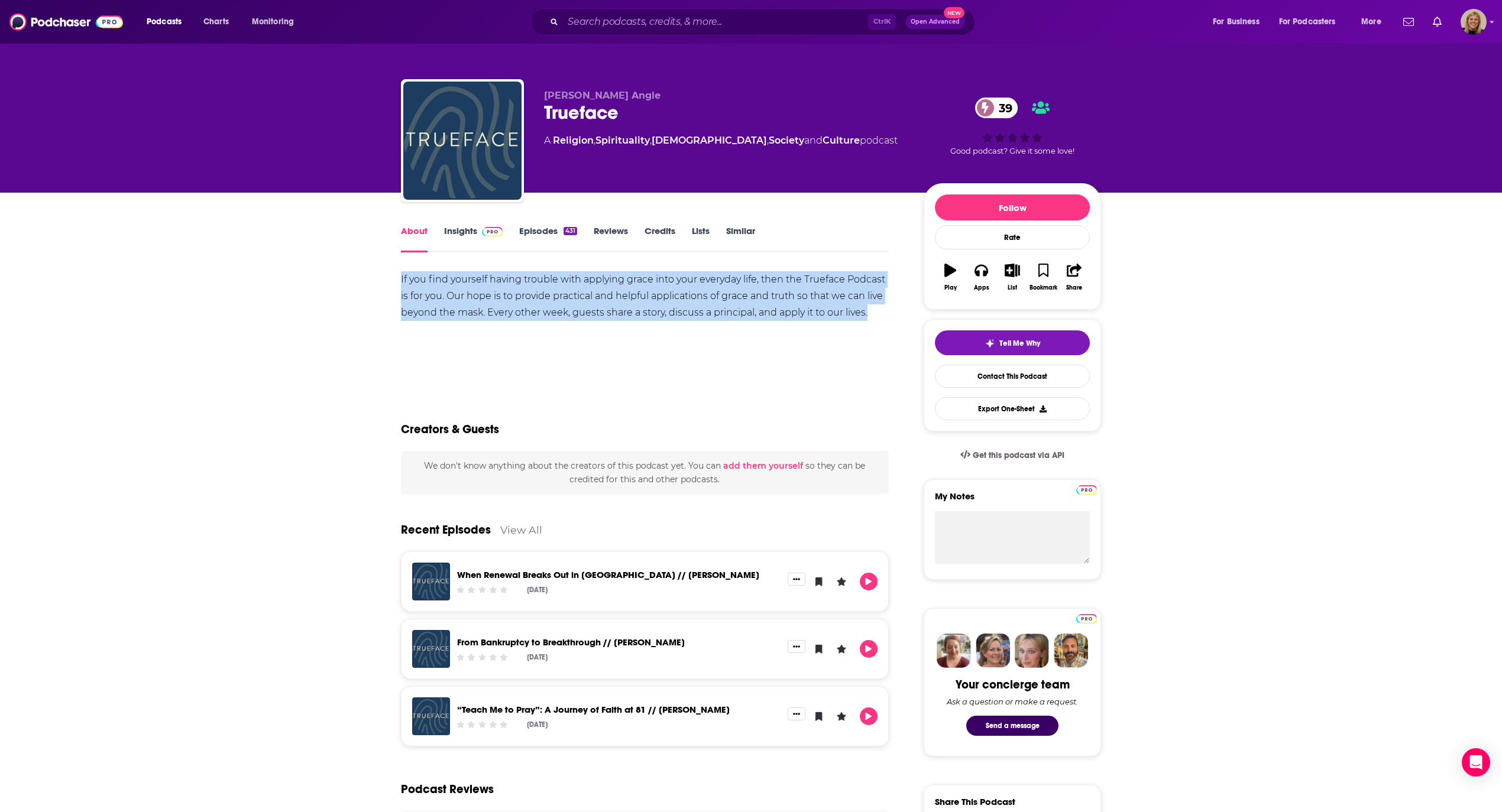
drag, startPoint x: 396, startPoint y: 277, endPoint x: 900, endPoint y: 322, distance: 506.0
copy div "If you find yourself having trouble with applying grace into your everyday life…"
